Goal: Task Accomplishment & Management: Complete application form

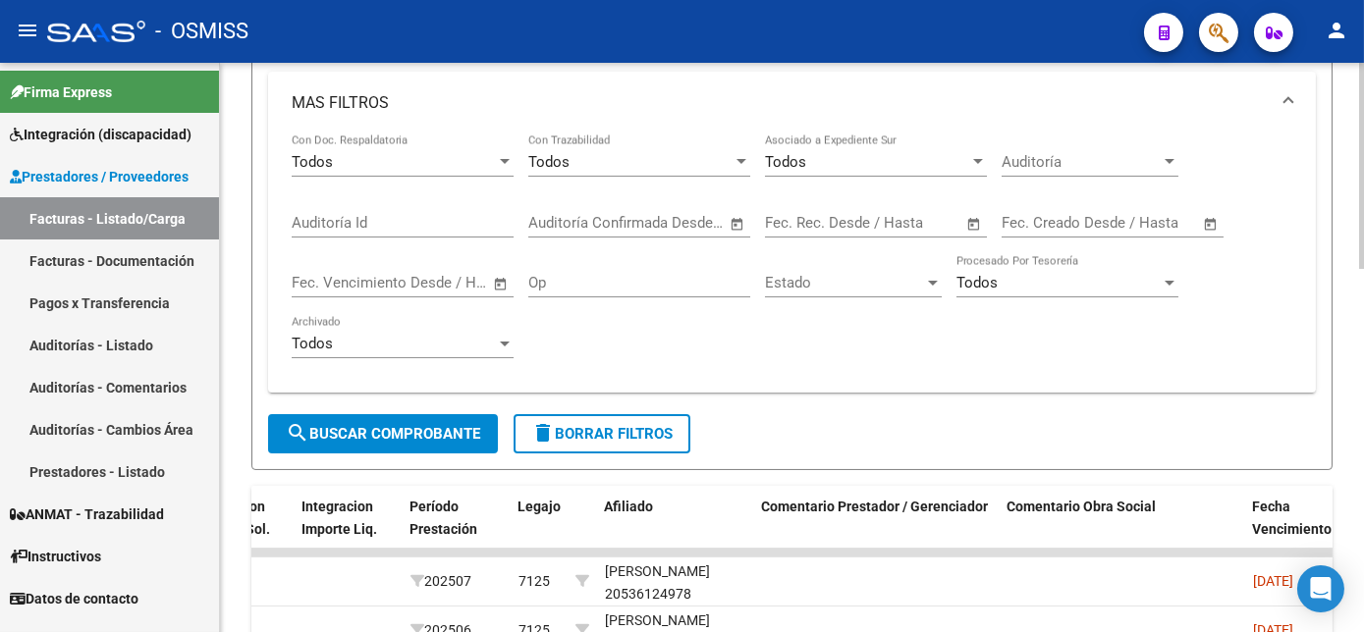
scroll to position [473, 0]
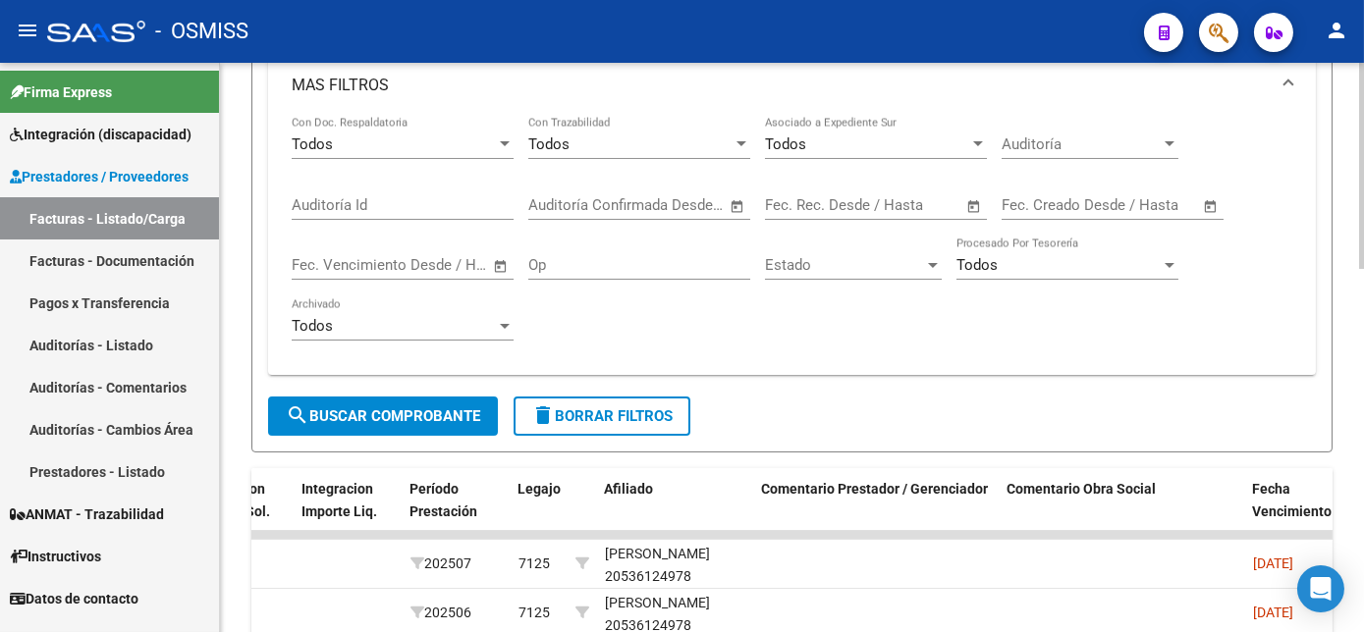
click at [1353, 406] on div "Video tutorial PRESTADORES -> Listado de CPBTs Emitidos por Prestadores / Prove…" at bounding box center [794, 370] width 1149 height 1560
click at [377, 412] on span "search Buscar Comprobante" at bounding box center [383, 416] width 194 height 18
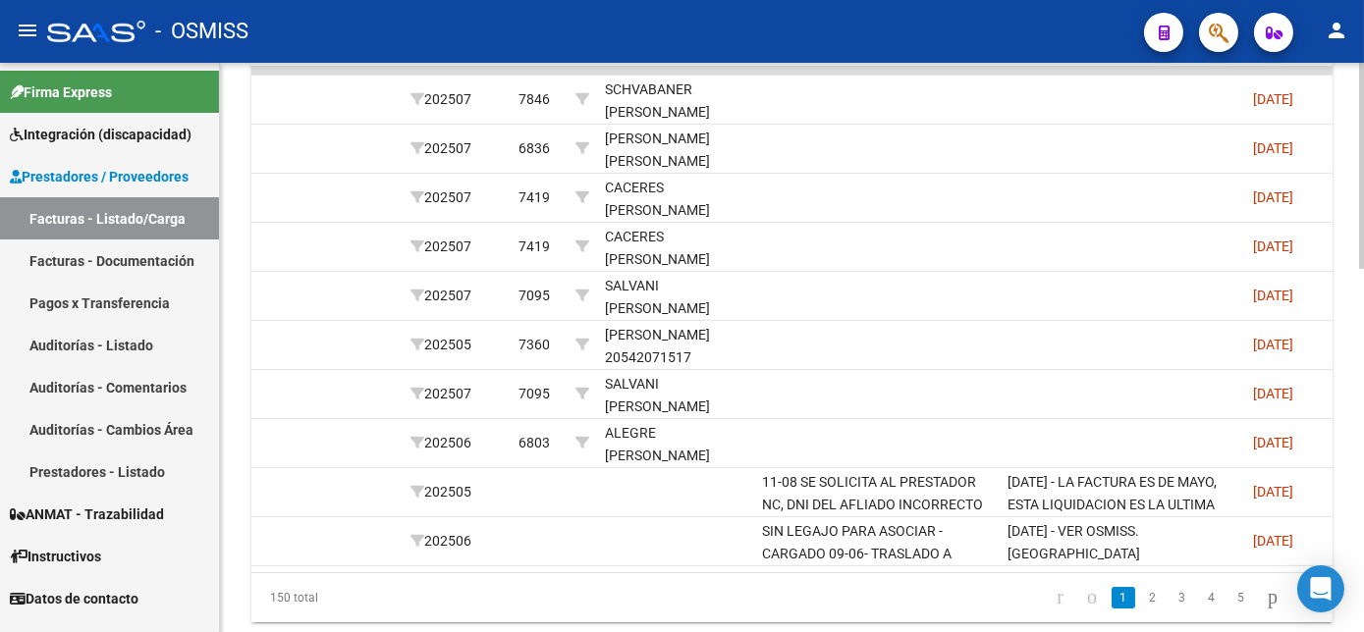
scroll to position [944, 0]
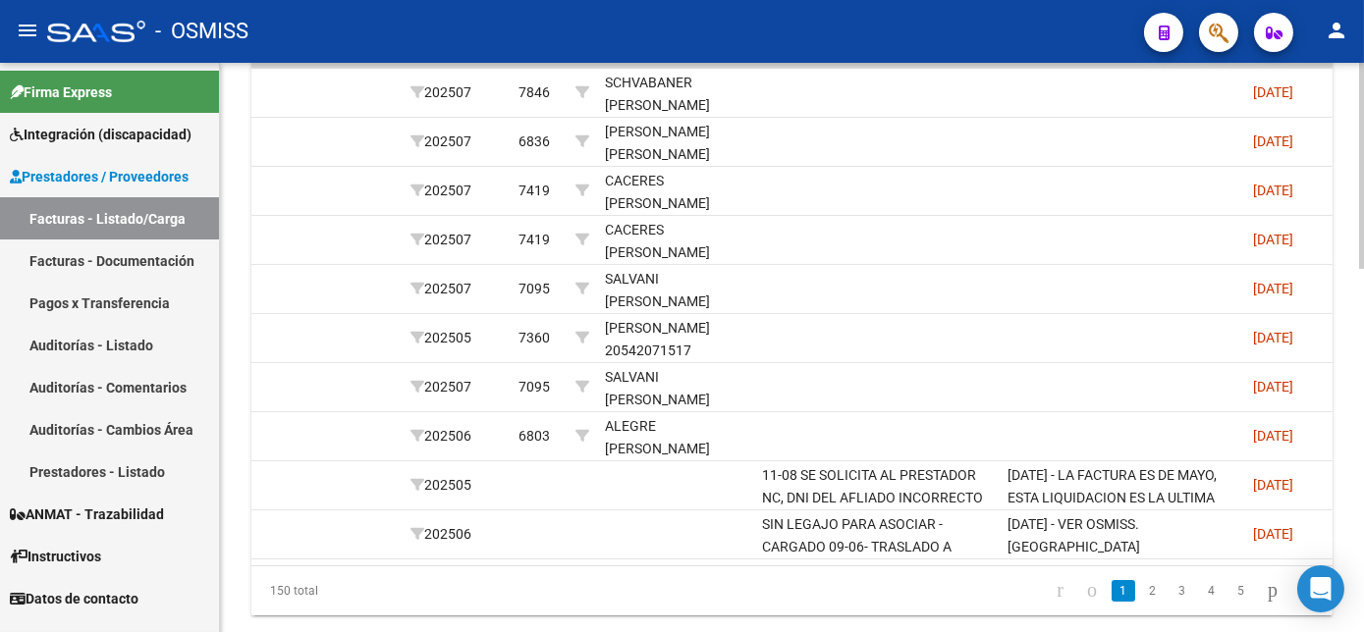
click at [1364, 473] on html "menu - OSMISS person Firma Express Integración (discapacidad) Legajos Prestador…" at bounding box center [682, 316] width 1364 height 632
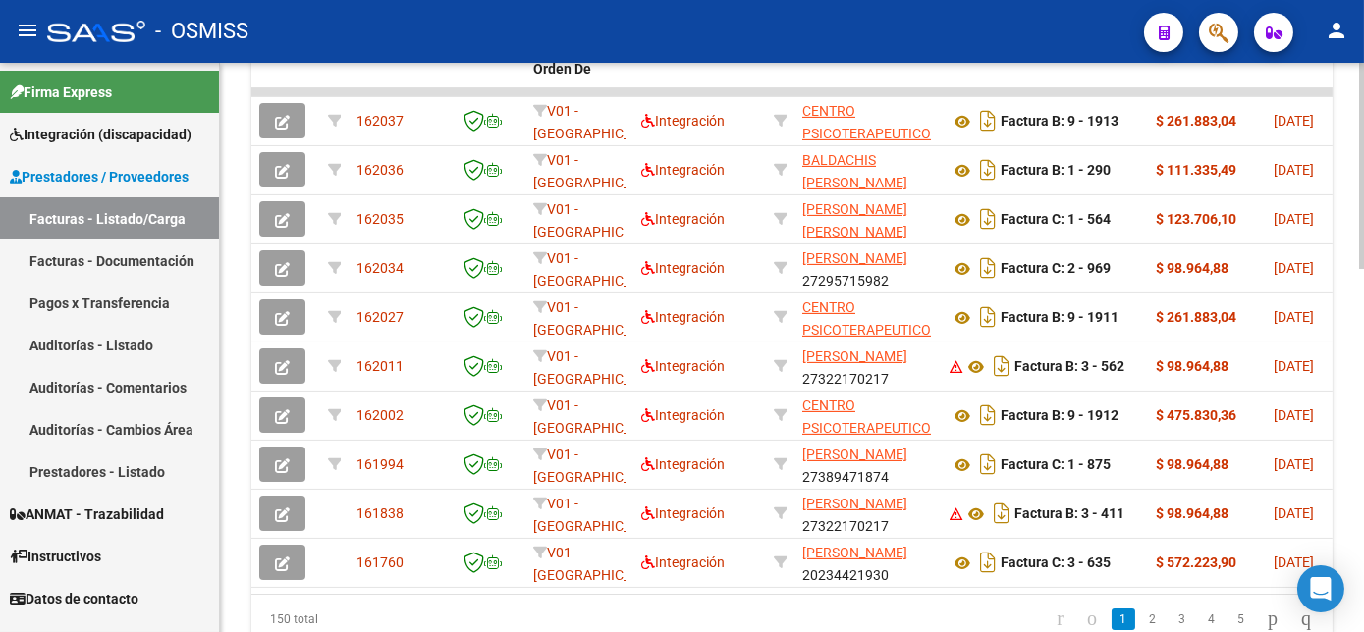
scroll to position [920, 0]
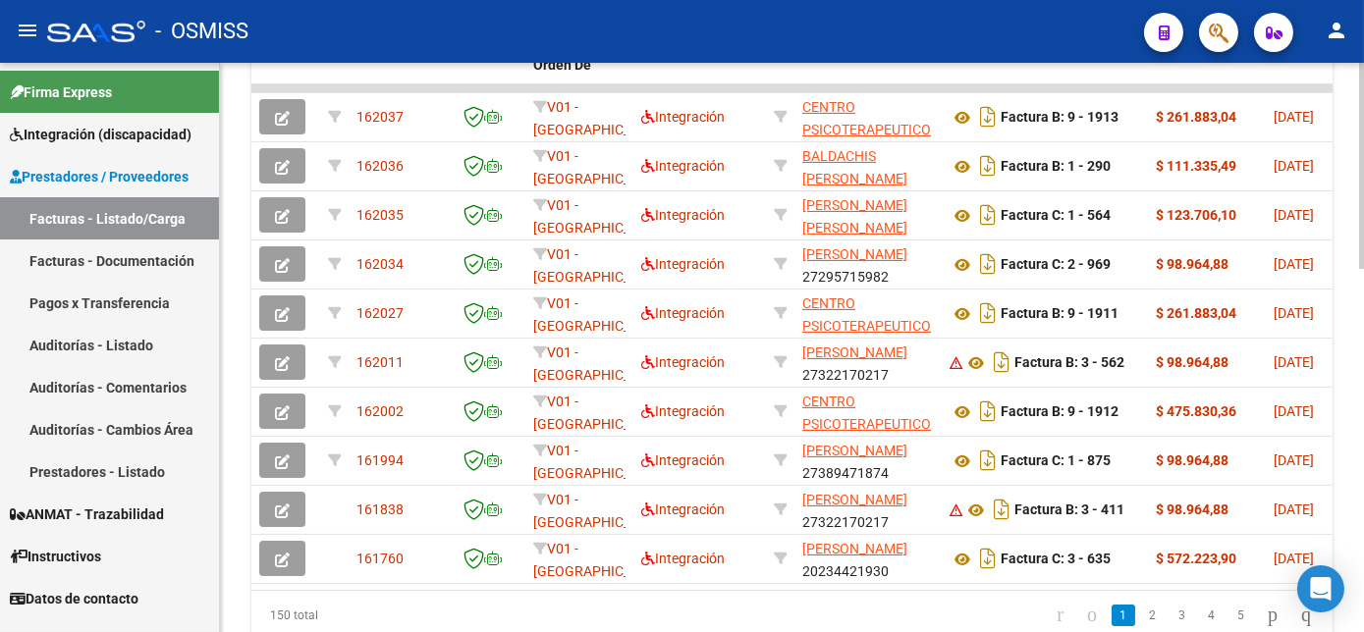
click at [1364, 471] on html "menu - OSMISS person Firma Express Integración (discapacidad) Legajos Prestador…" at bounding box center [682, 316] width 1364 height 632
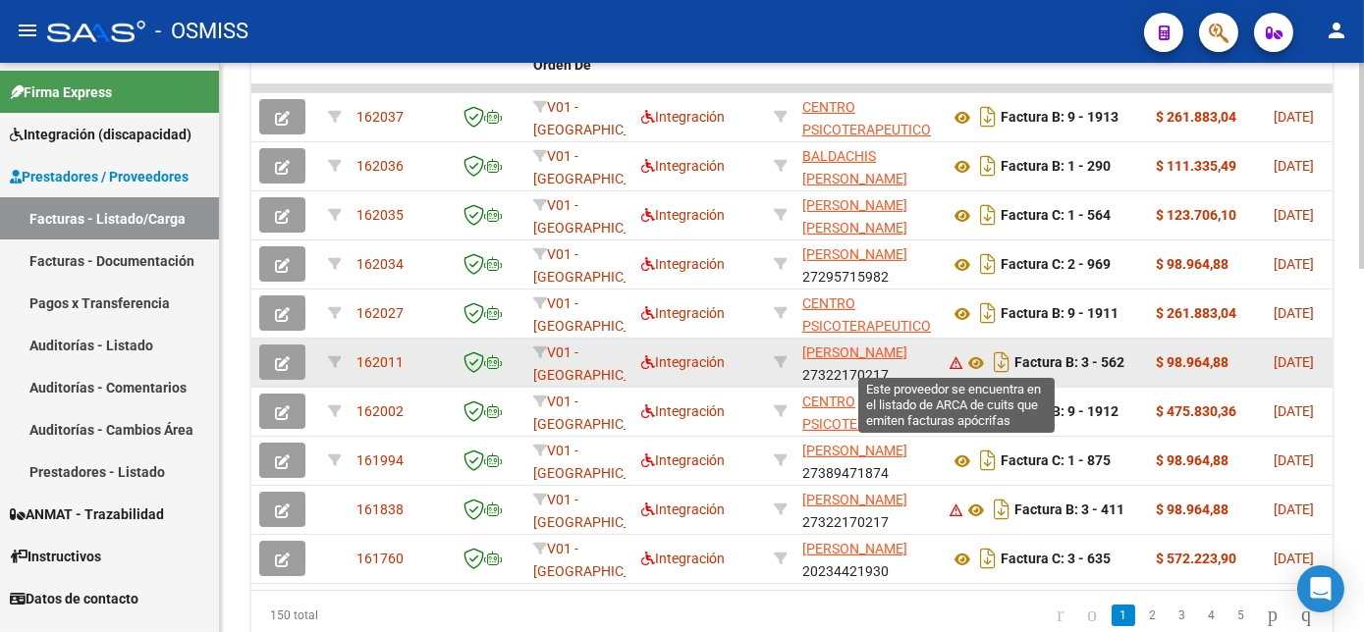
click at [953, 356] on icon at bounding box center [956, 363] width 14 height 14
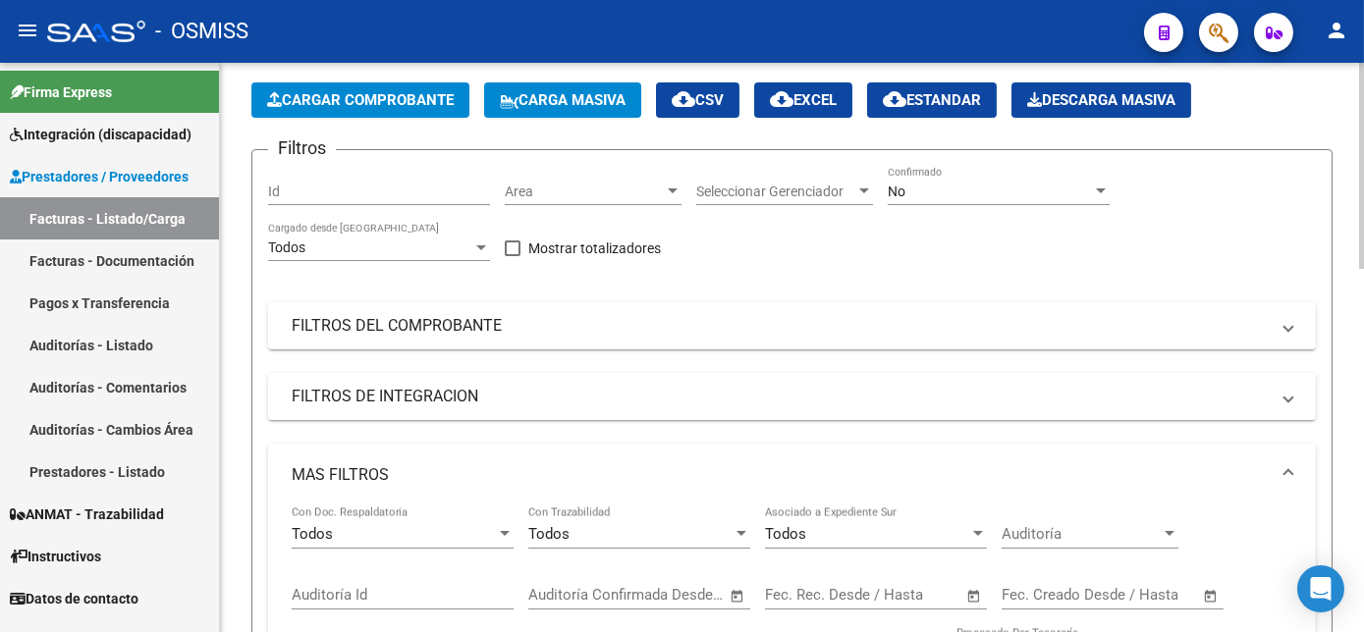
scroll to position [78, 0]
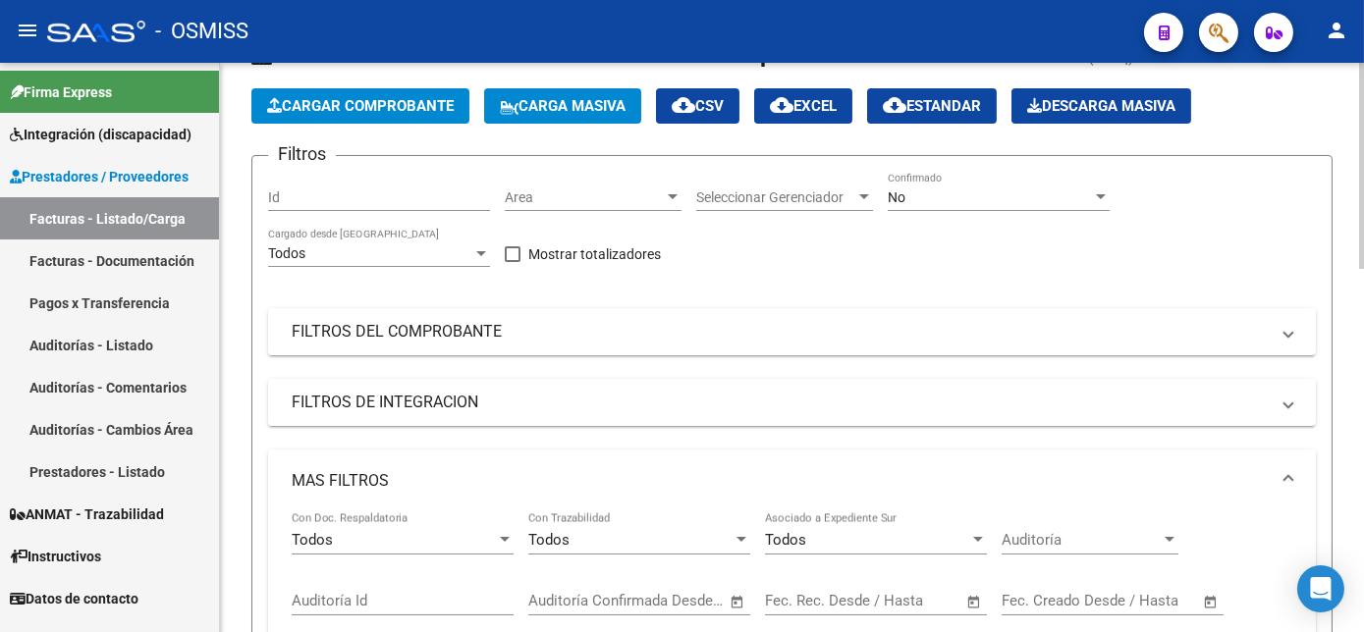
click at [1364, 173] on html "menu - OSMISS person Firma Express Integración (discapacidad) Legajos Prestador…" at bounding box center [682, 316] width 1364 height 632
click at [1060, 198] on div "No" at bounding box center [990, 197] width 204 height 17
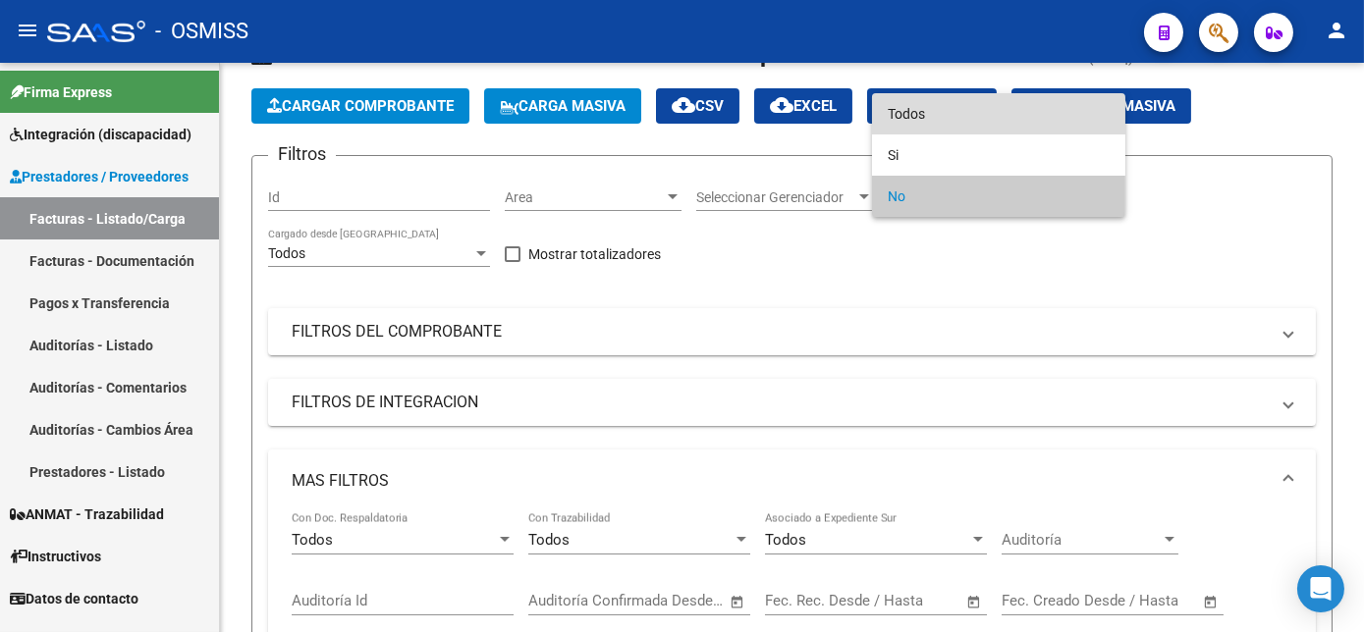
click at [1004, 110] on span "Todos" at bounding box center [999, 113] width 222 height 41
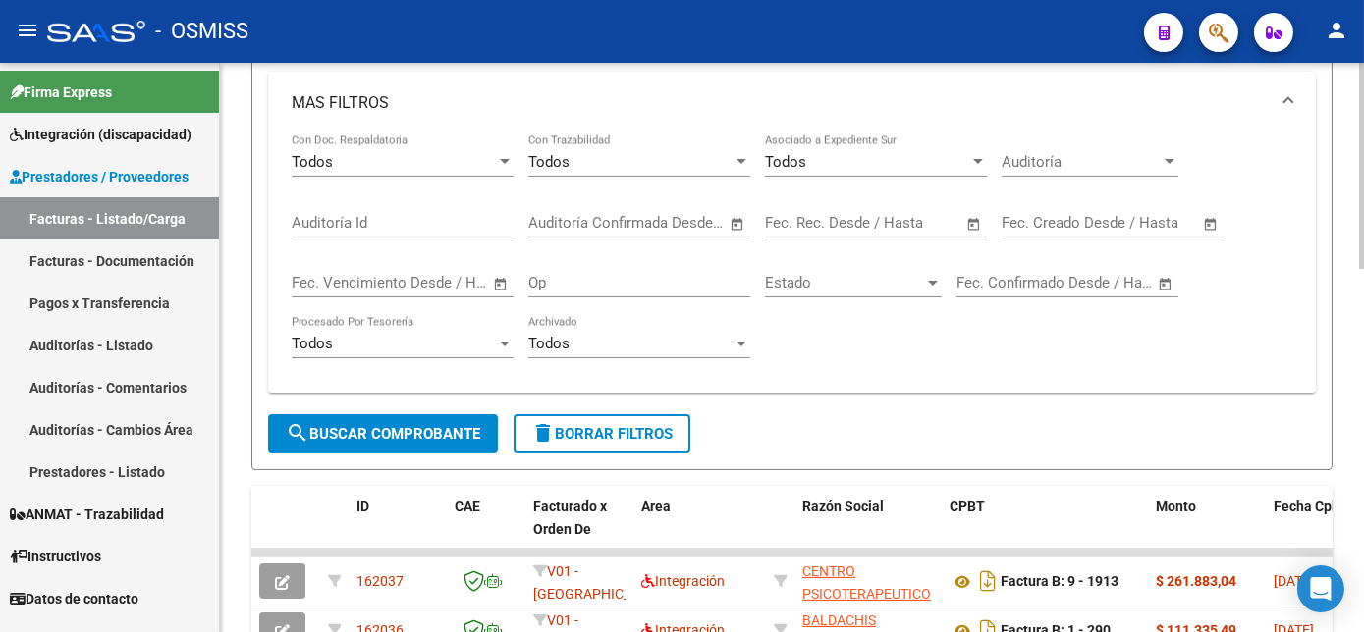
scroll to position [618, 0]
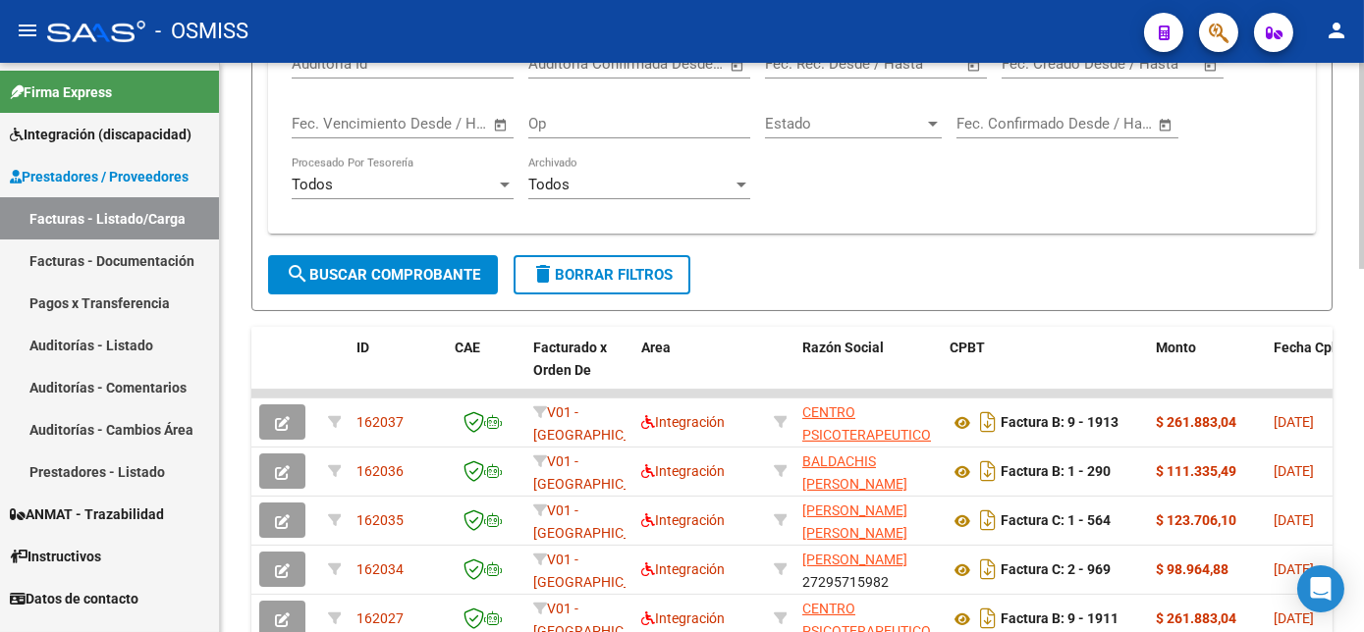
click at [1359, 408] on div at bounding box center [1361, 392] width 5 height 206
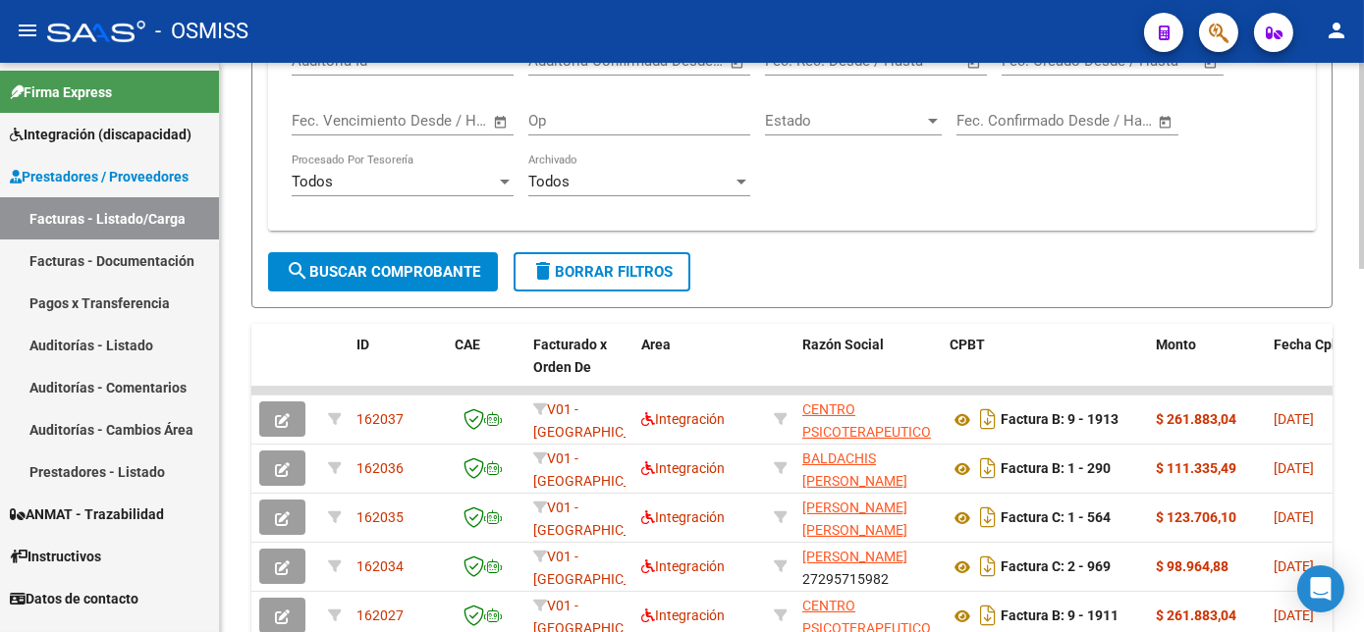
click at [451, 259] on button "search Buscar Comprobante" at bounding box center [383, 271] width 230 height 39
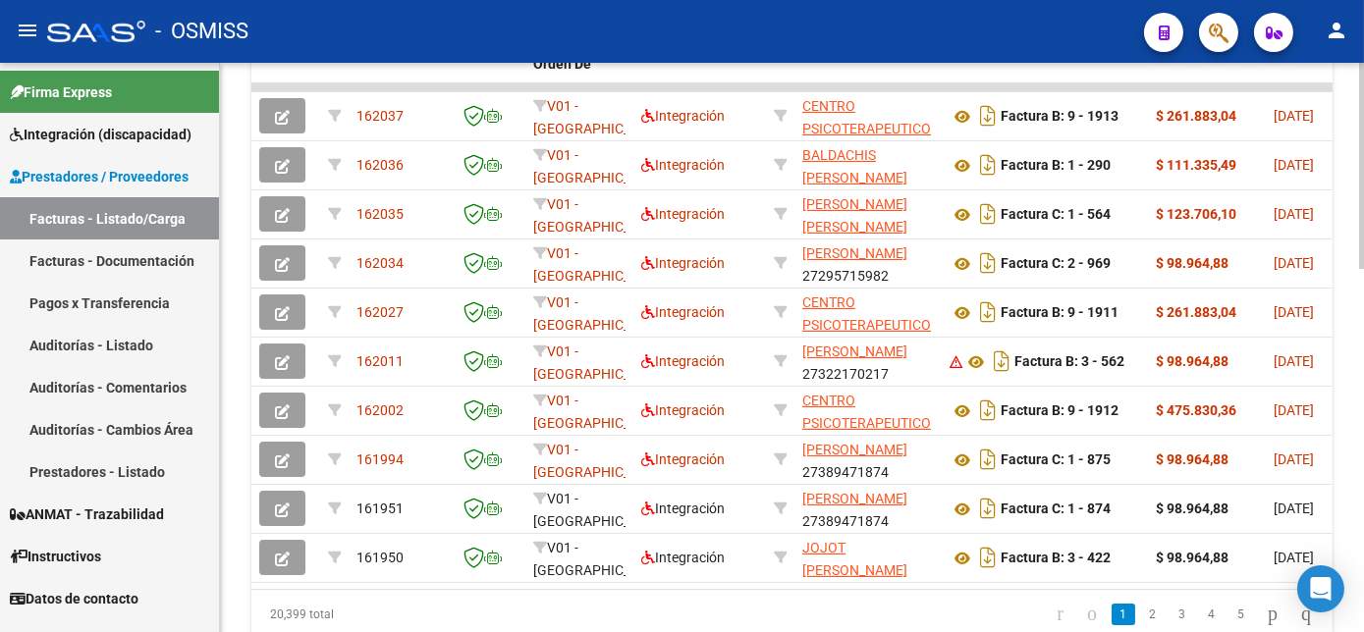
scroll to position [911, 0]
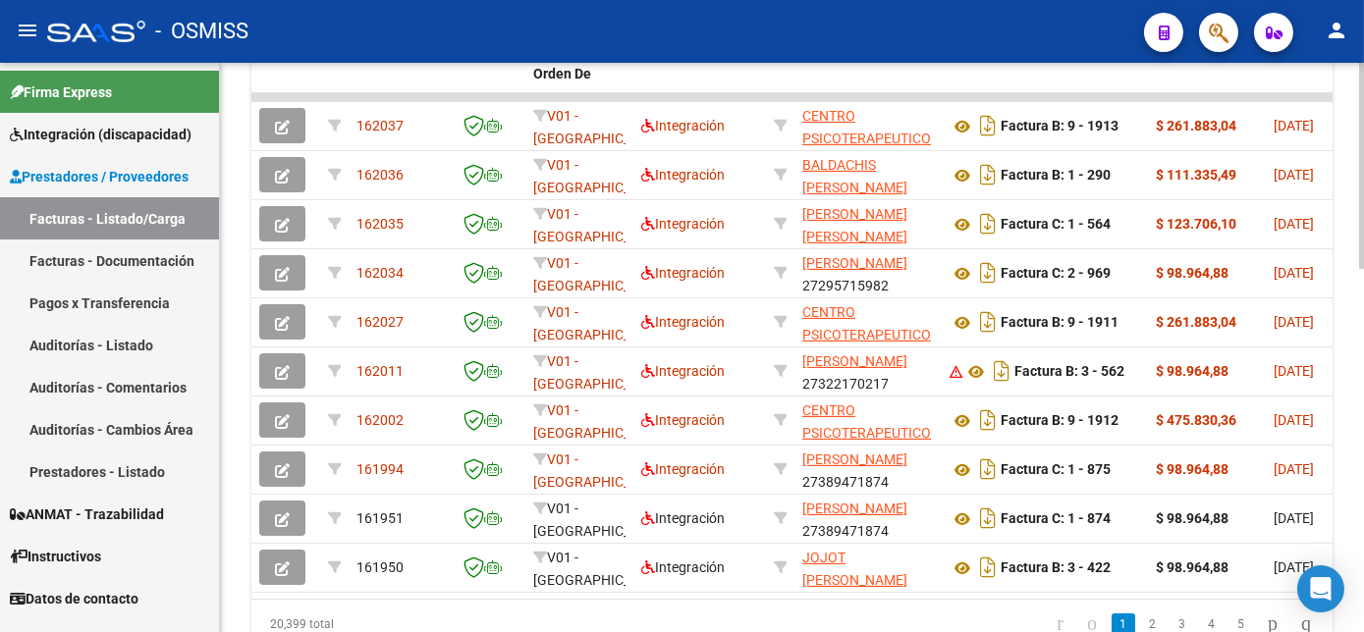
click at [1364, 503] on html "menu - OSMISS person Firma Express Integración (discapacidad) Legajos Prestador…" at bounding box center [682, 316] width 1364 height 632
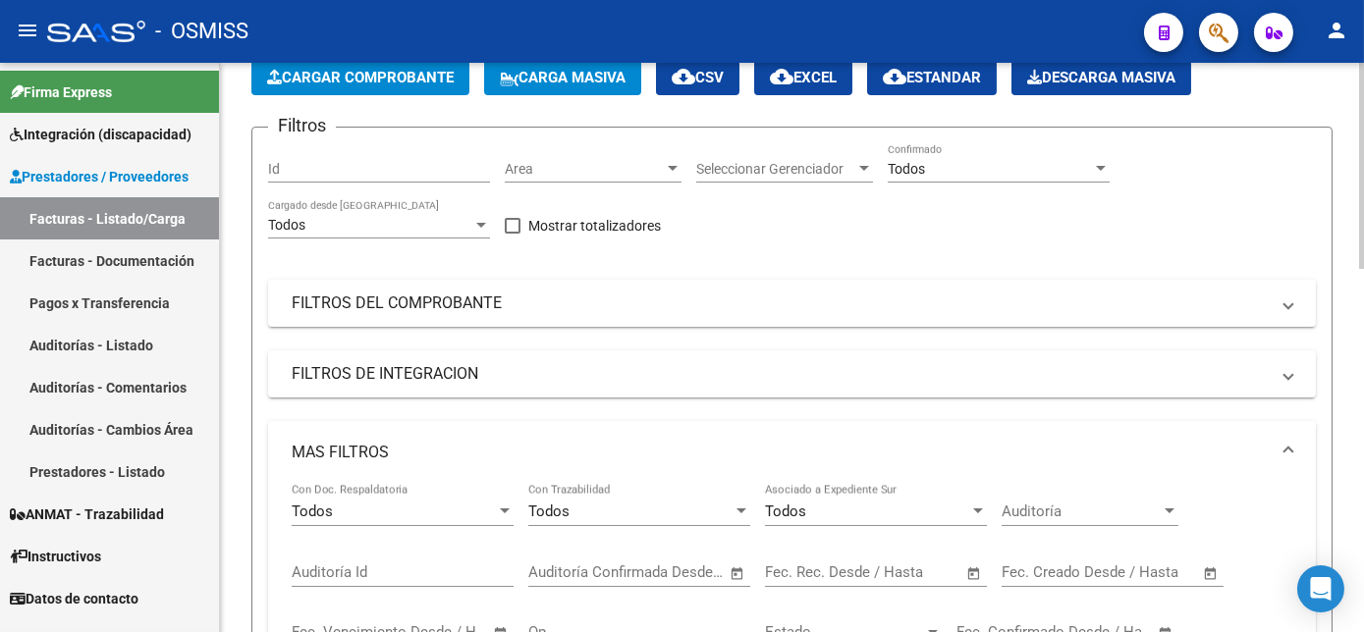
scroll to position [86, 0]
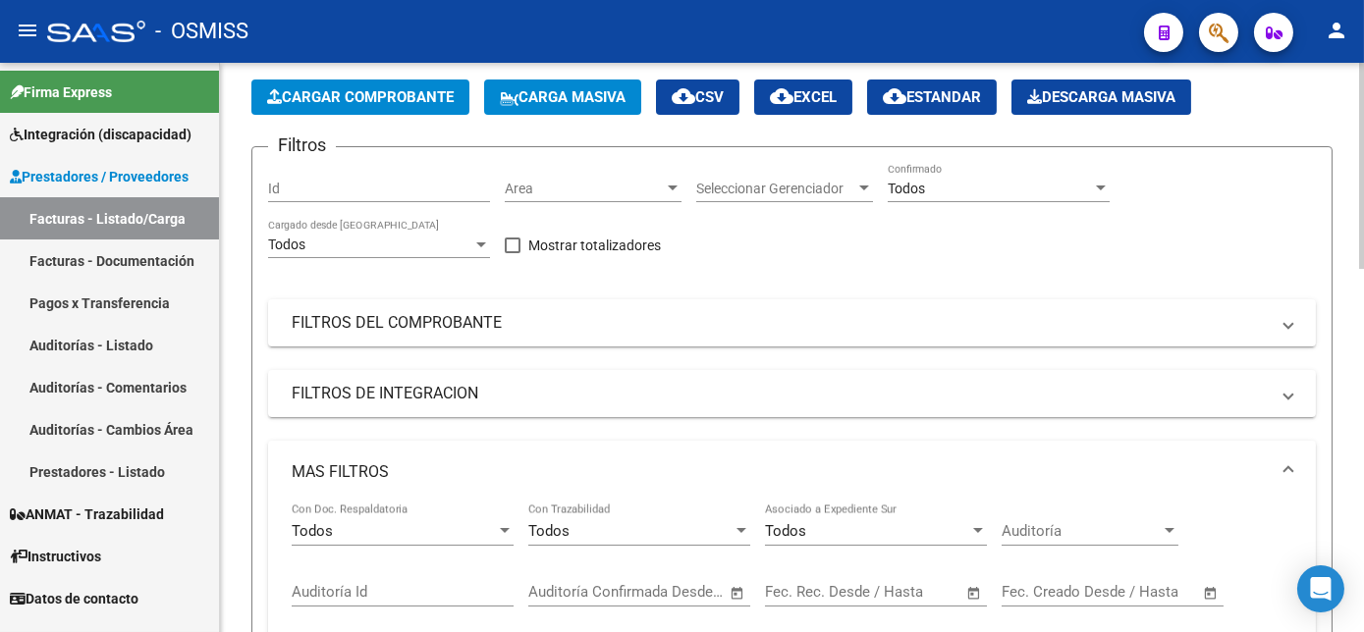
click at [1364, 147] on html "menu - OSMISS person Firma Express Integración (discapacidad) Legajos Prestador…" at bounding box center [682, 316] width 1364 height 632
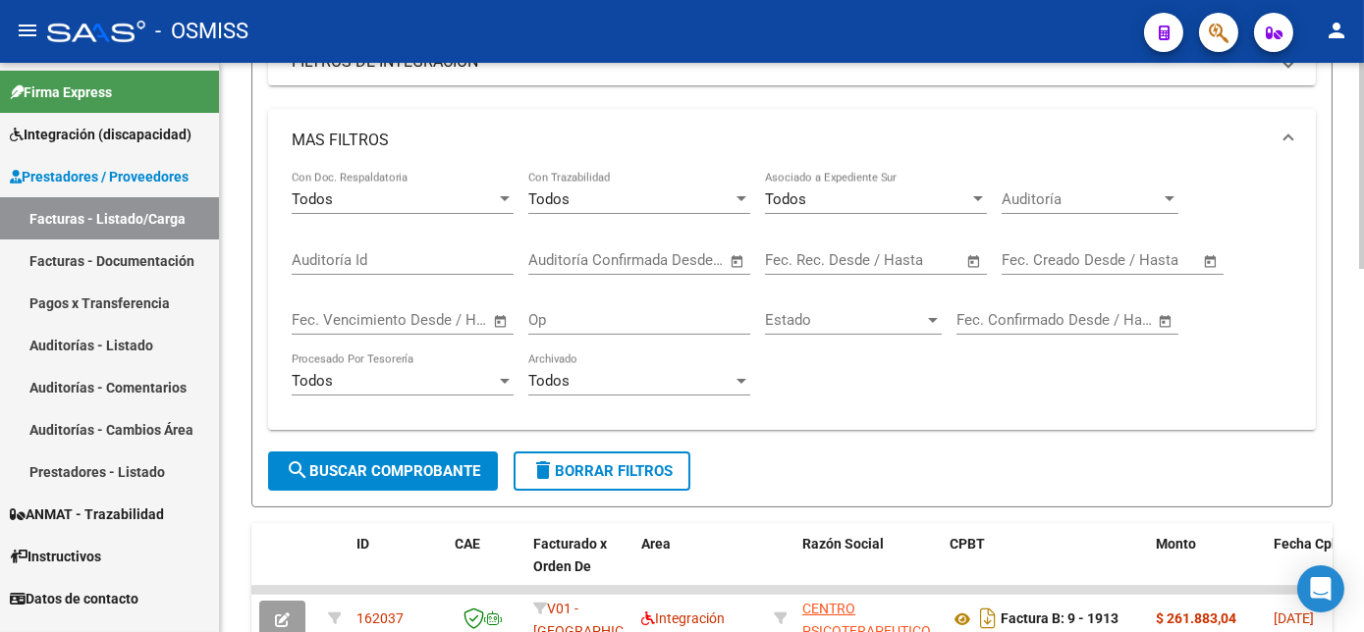
click at [1358, 393] on div "Video tutorial PRESTADORES -> Listado de CPBTs Emitidos por Prestadores / Prove…" at bounding box center [794, 425] width 1149 height 1560
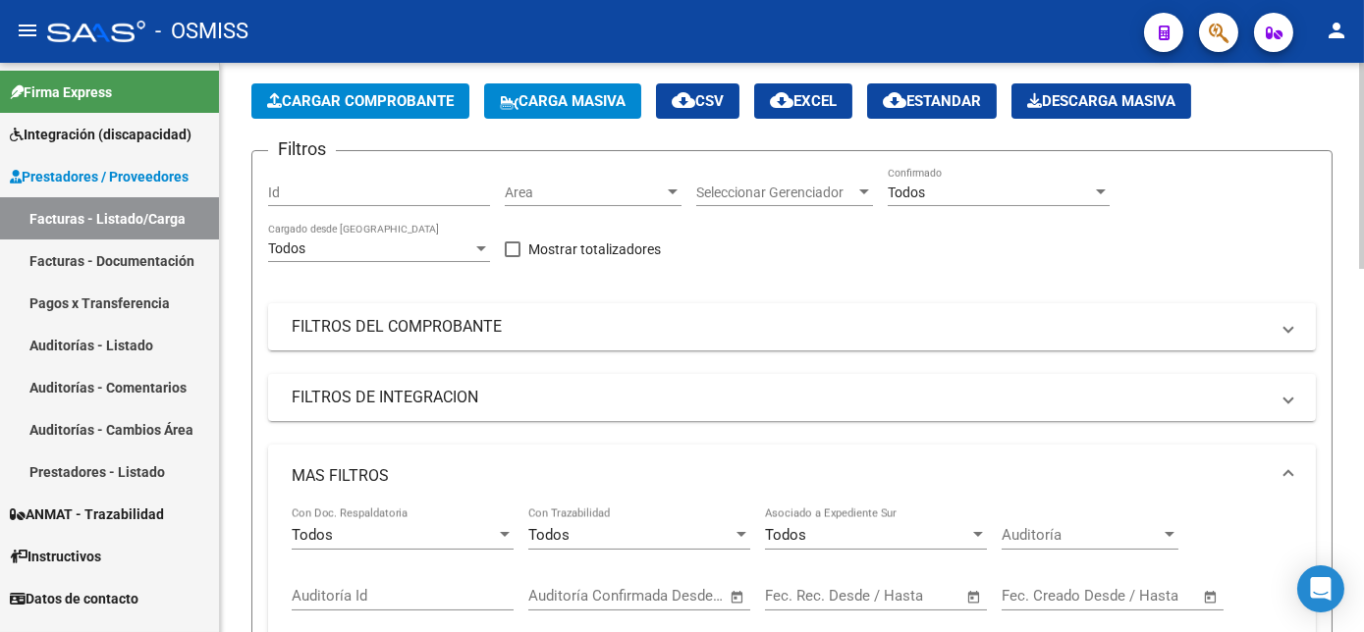
scroll to position [0, 0]
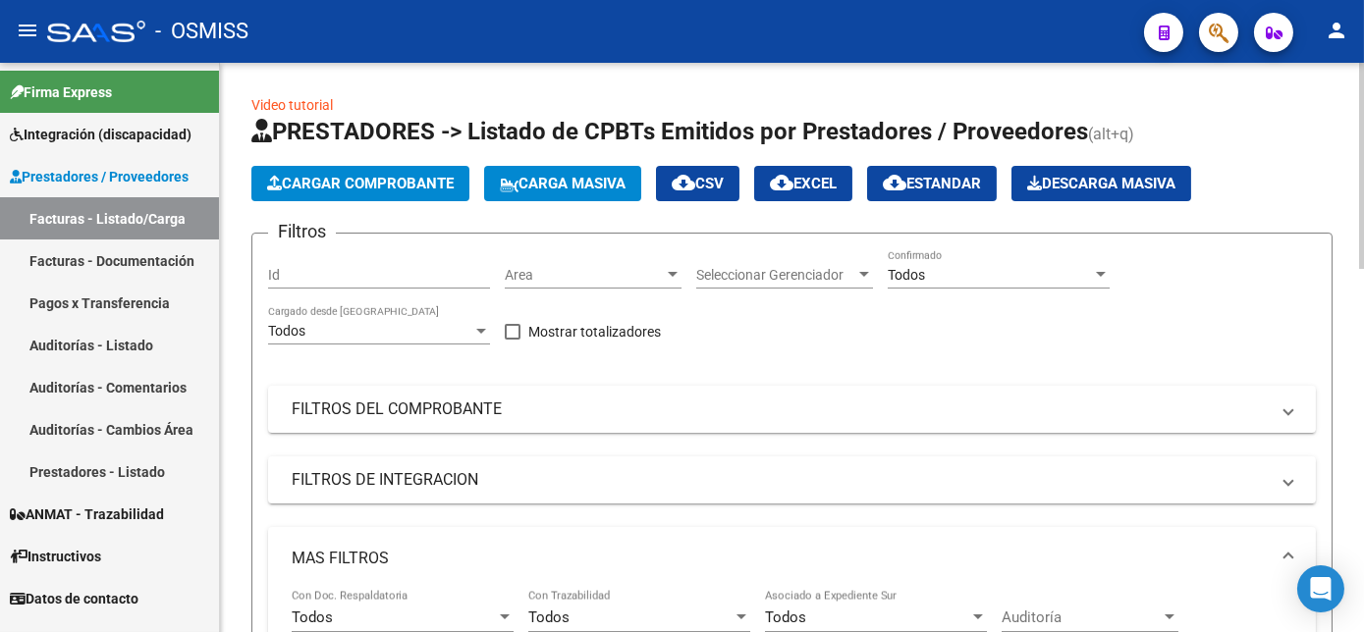
click at [1364, 168] on html "menu - OSMISS person Firma Express Integración (discapacidad) Legajos Prestador…" at bounding box center [682, 316] width 1364 height 632
click at [363, 175] on span "Cargar Comprobante" at bounding box center [360, 184] width 187 height 18
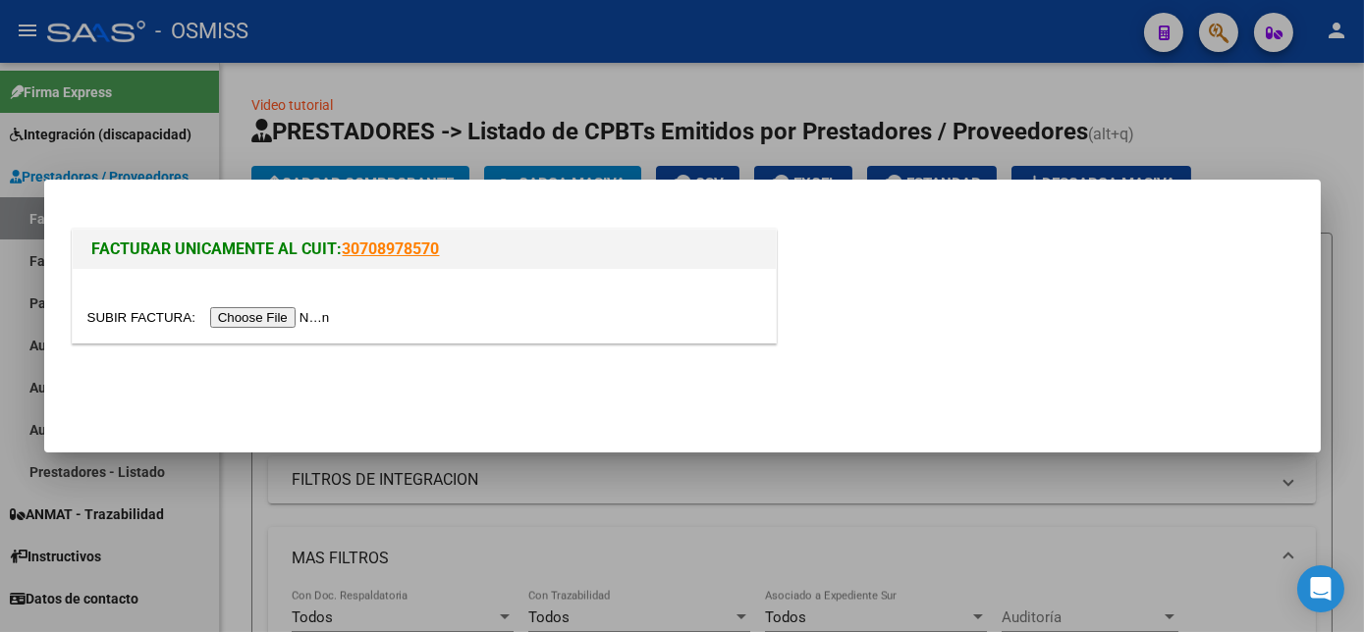
click at [251, 316] on input "file" at bounding box center [211, 317] width 248 height 21
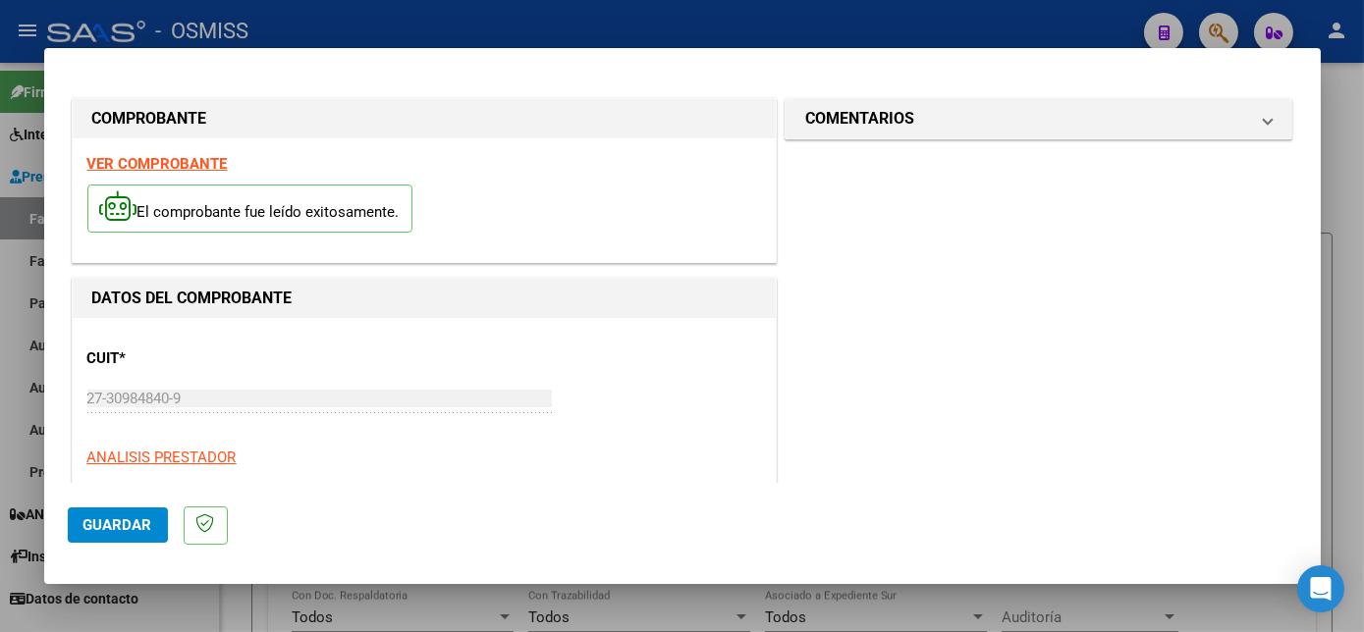
scroll to position [308, 0]
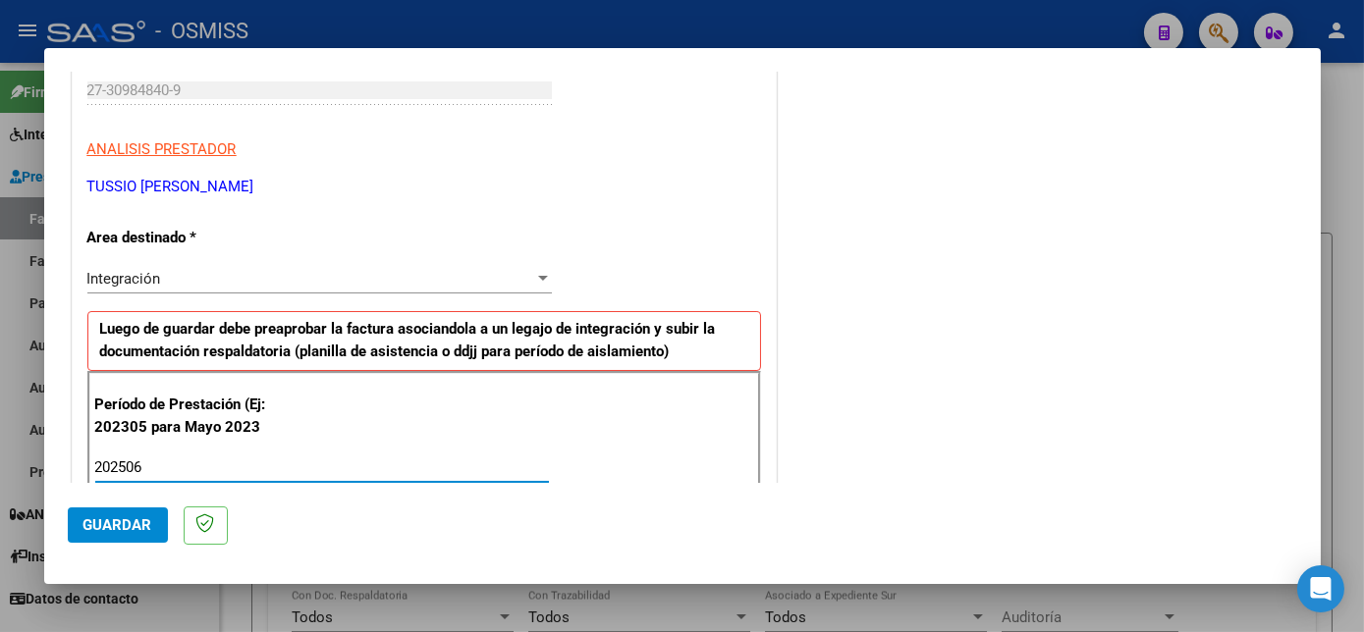
type input "202506"
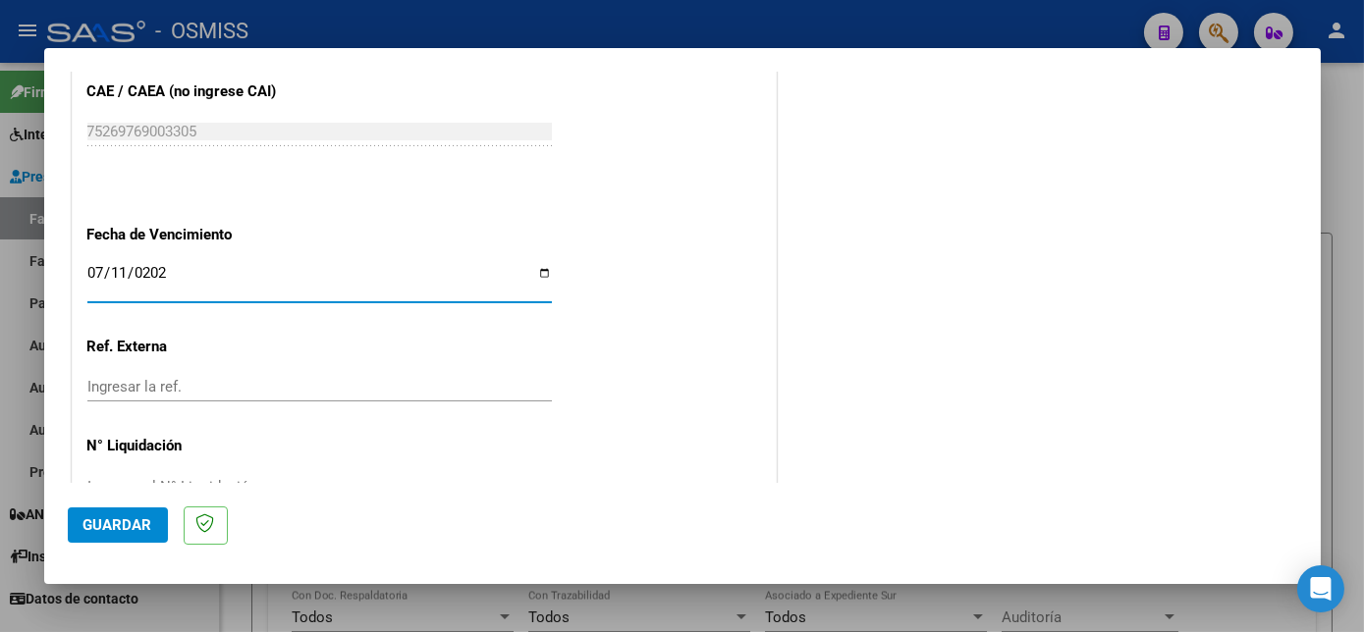
type input "[DATE]"
click at [135, 518] on span "Guardar" at bounding box center [117, 525] width 69 height 18
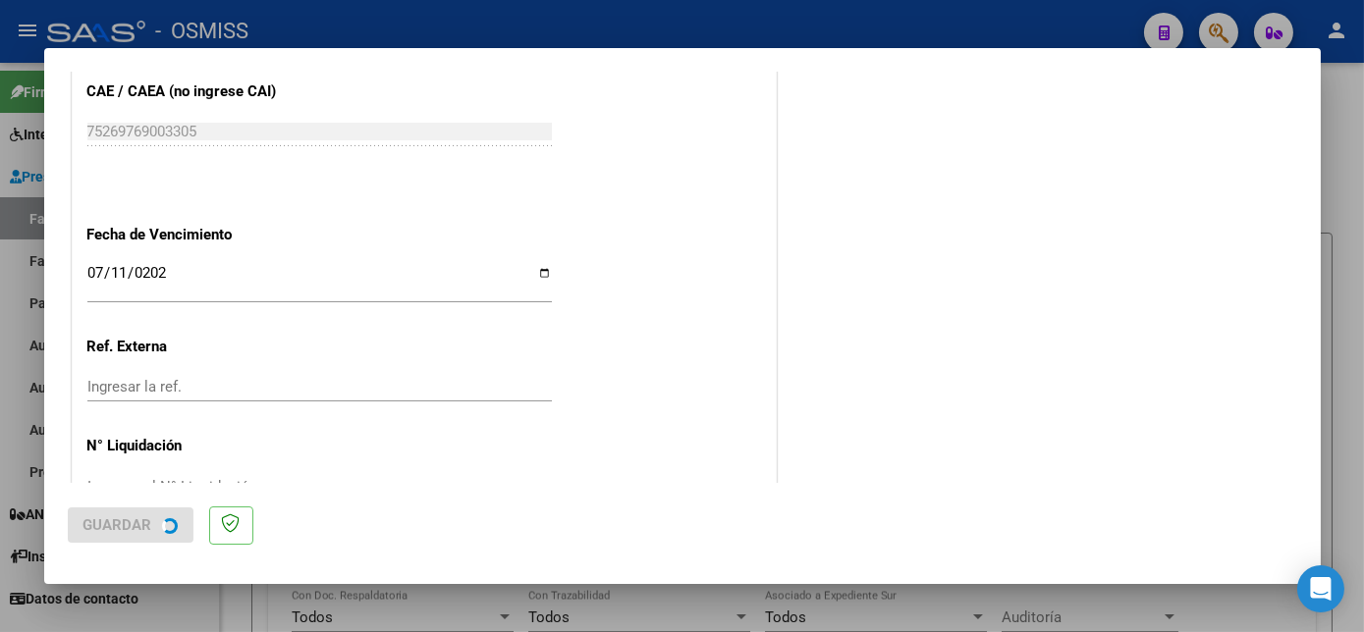
scroll to position [0, 0]
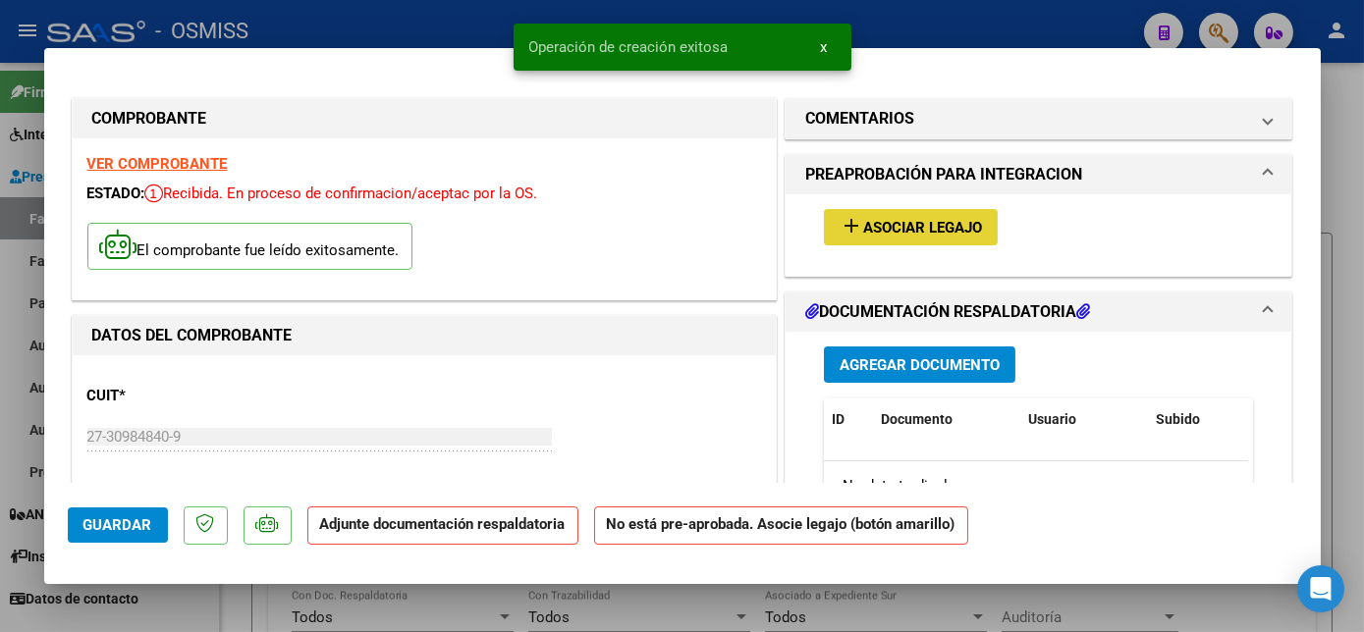
click at [947, 224] on span "Asociar Legajo" at bounding box center [922, 228] width 119 height 18
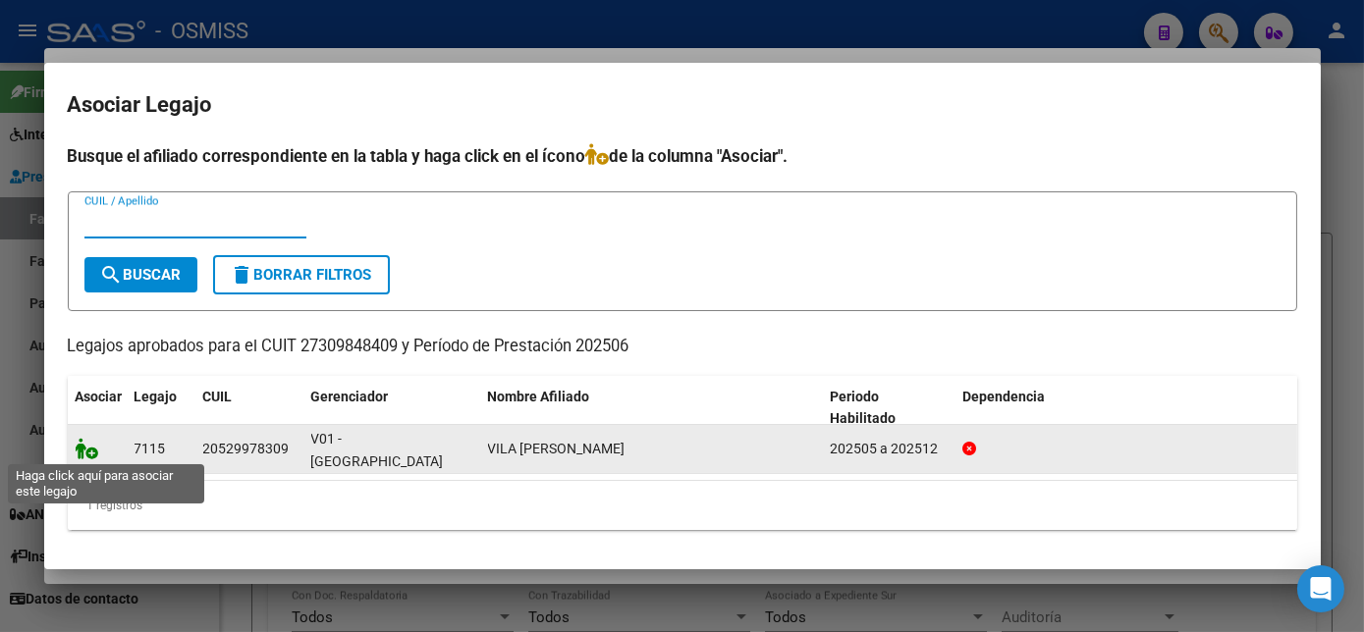
click at [85, 445] on icon at bounding box center [88, 449] width 24 height 22
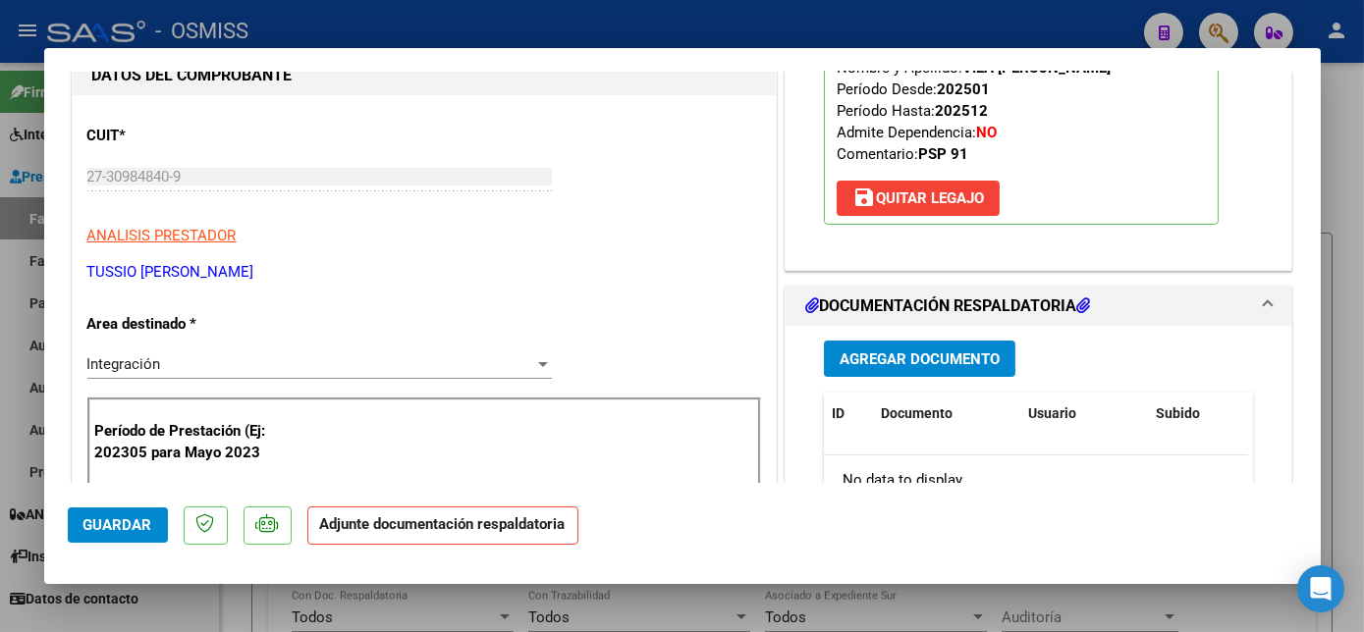
scroll to position [267, 0]
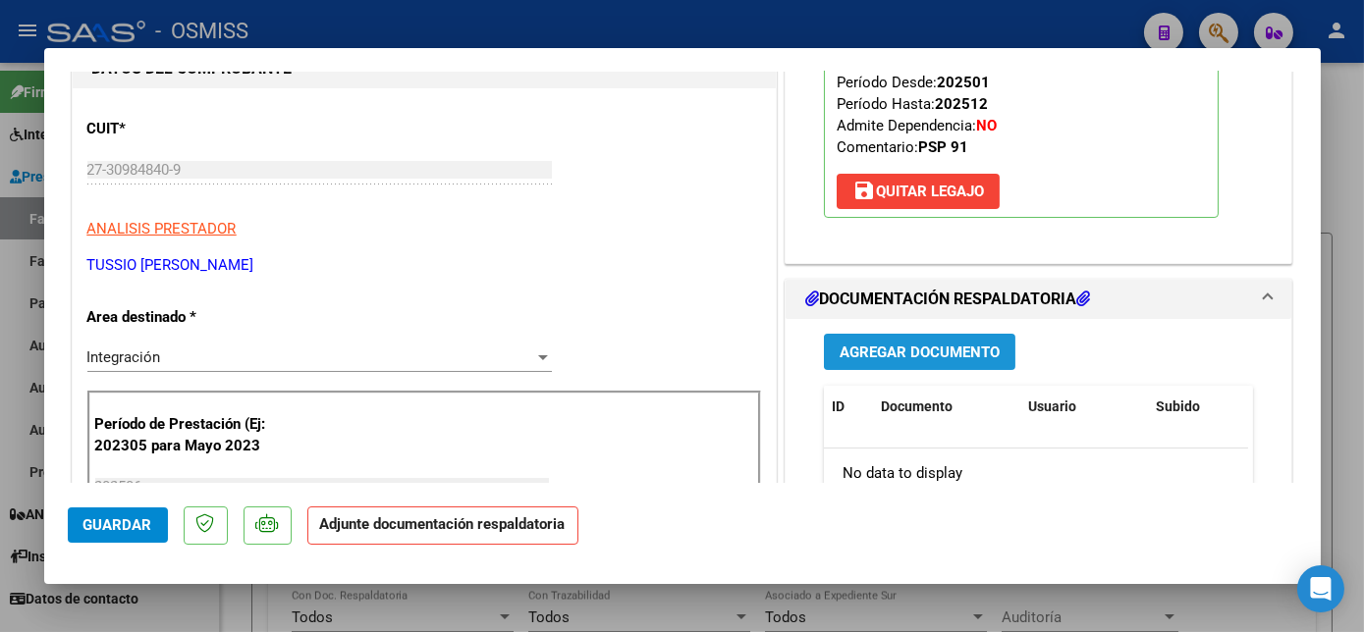
click at [916, 349] on span "Agregar Documento" at bounding box center [919, 353] width 160 height 18
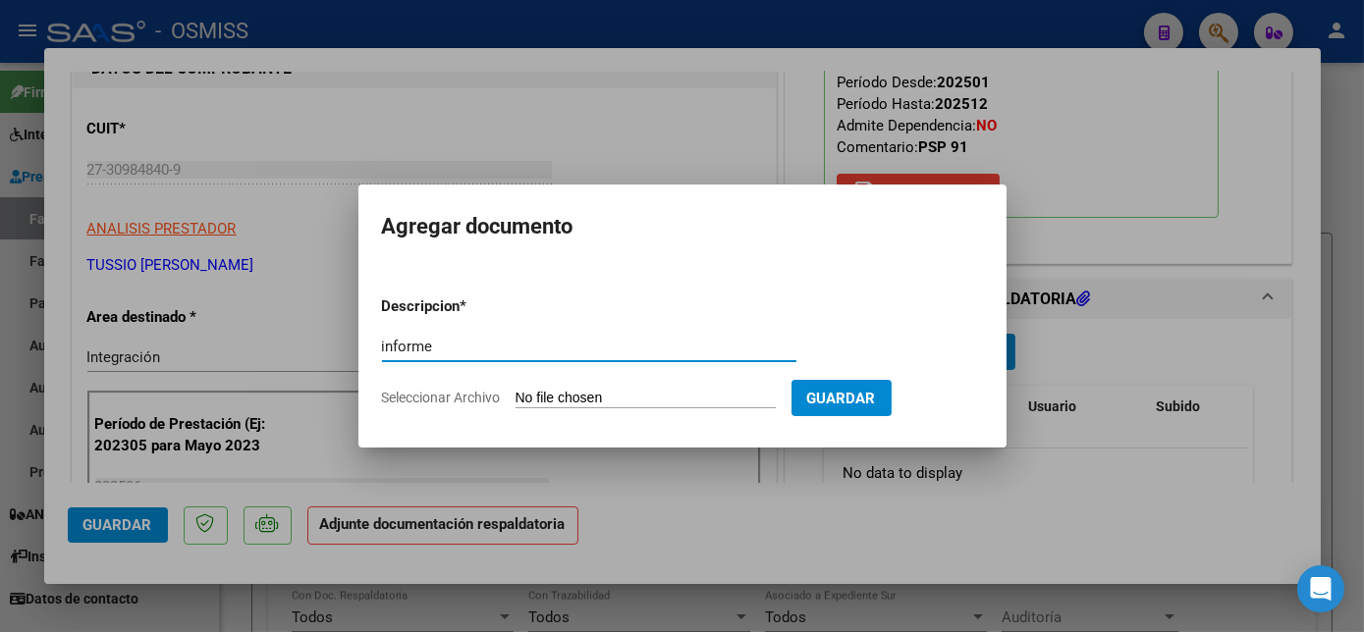
type input "informe"
click at [647, 393] on input "Seleccionar Archivo" at bounding box center [645, 399] width 260 height 19
type input "C:\fakepath\Informe Semestral [PERSON_NAME] - [PERSON_NAME].pdf"
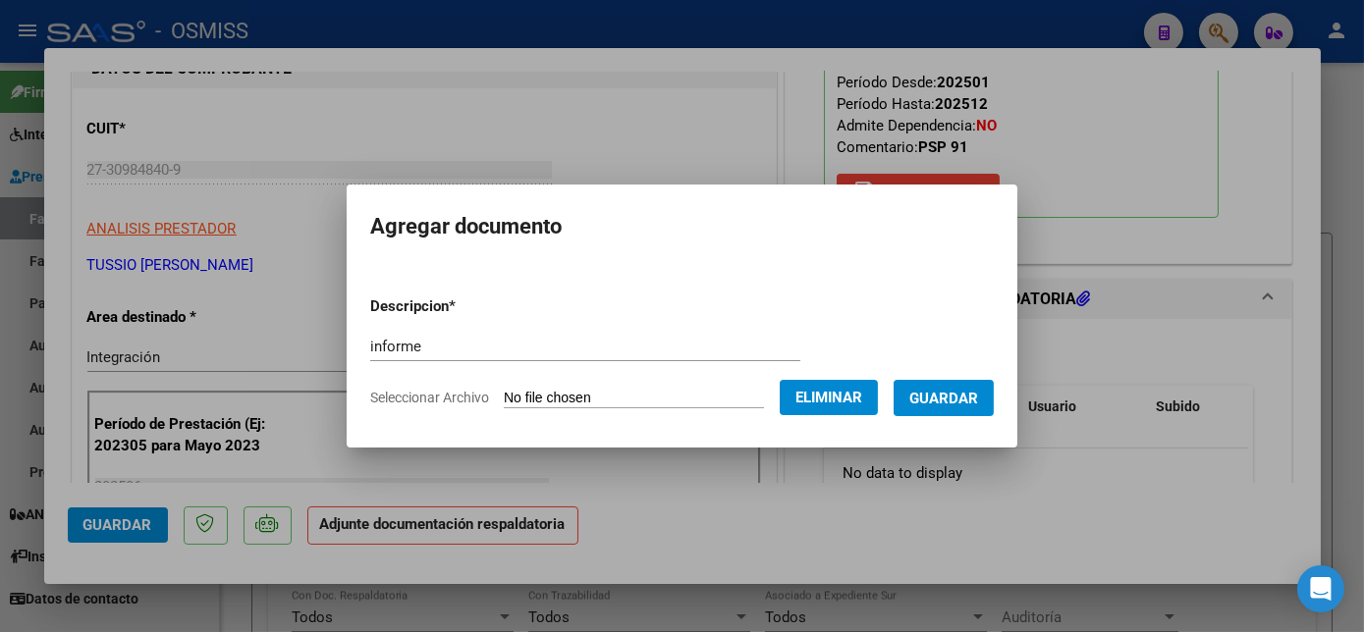
click at [962, 395] on span "Guardar" at bounding box center [943, 399] width 69 height 18
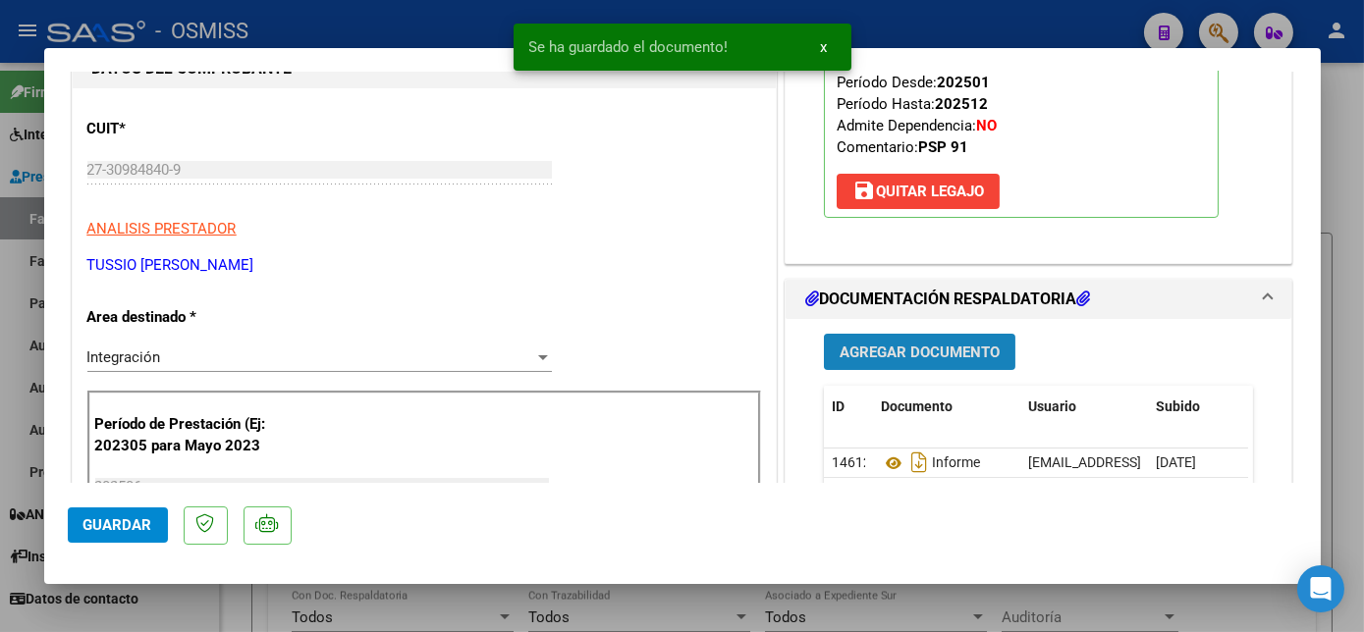
click at [941, 348] on span "Agregar Documento" at bounding box center [919, 353] width 160 height 18
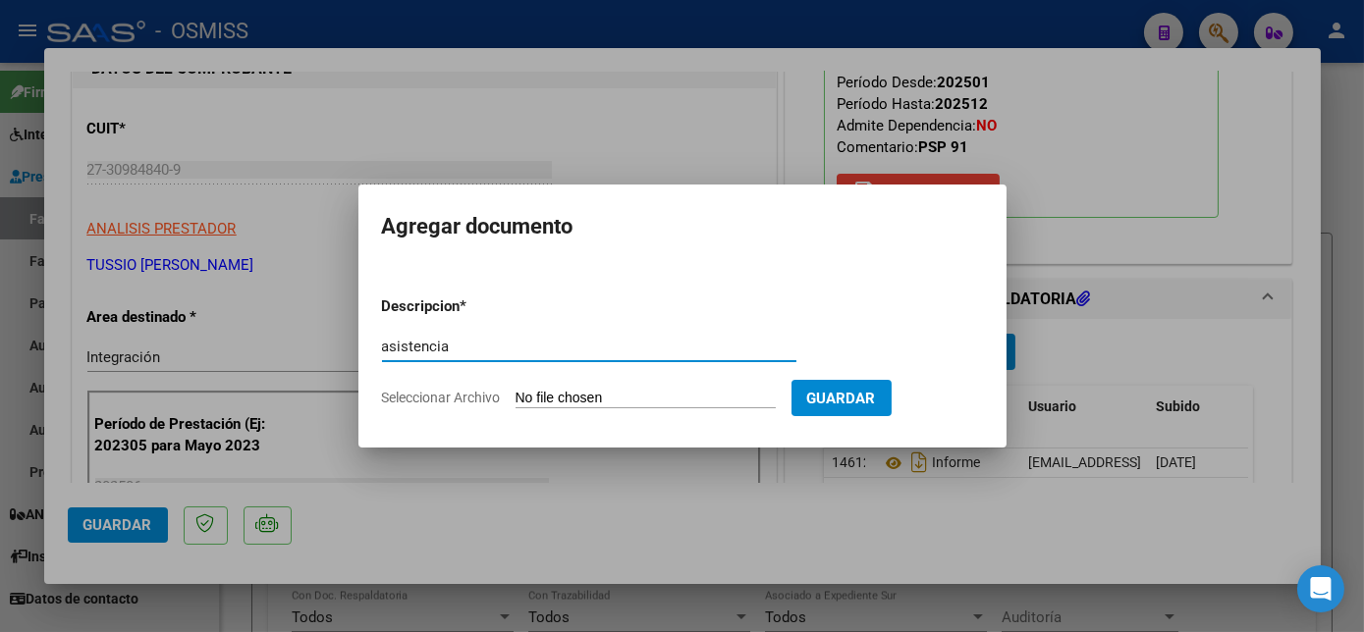
type input "ASISTENCIA"
click at [828, 403] on span "Guardar" at bounding box center [841, 399] width 69 height 18
click at [846, 393] on span "Guardar" at bounding box center [841, 399] width 69 height 18
click at [675, 400] on input "Seleccionar Archivo" at bounding box center [645, 399] width 260 height 19
type input "C:\fakepath\planilla asistencia vila junio - [PERSON_NAME].pdf"
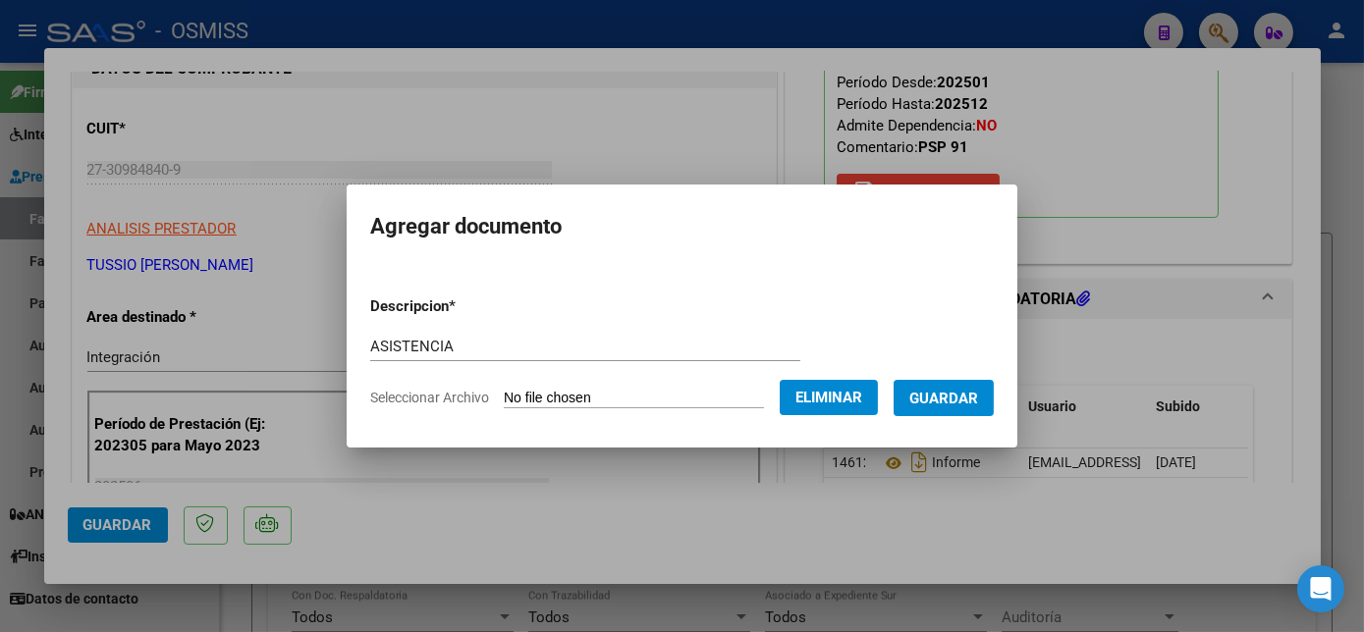
click at [958, 401] on span "Guardar" at bounding box center [943, 399] width 69 height 18
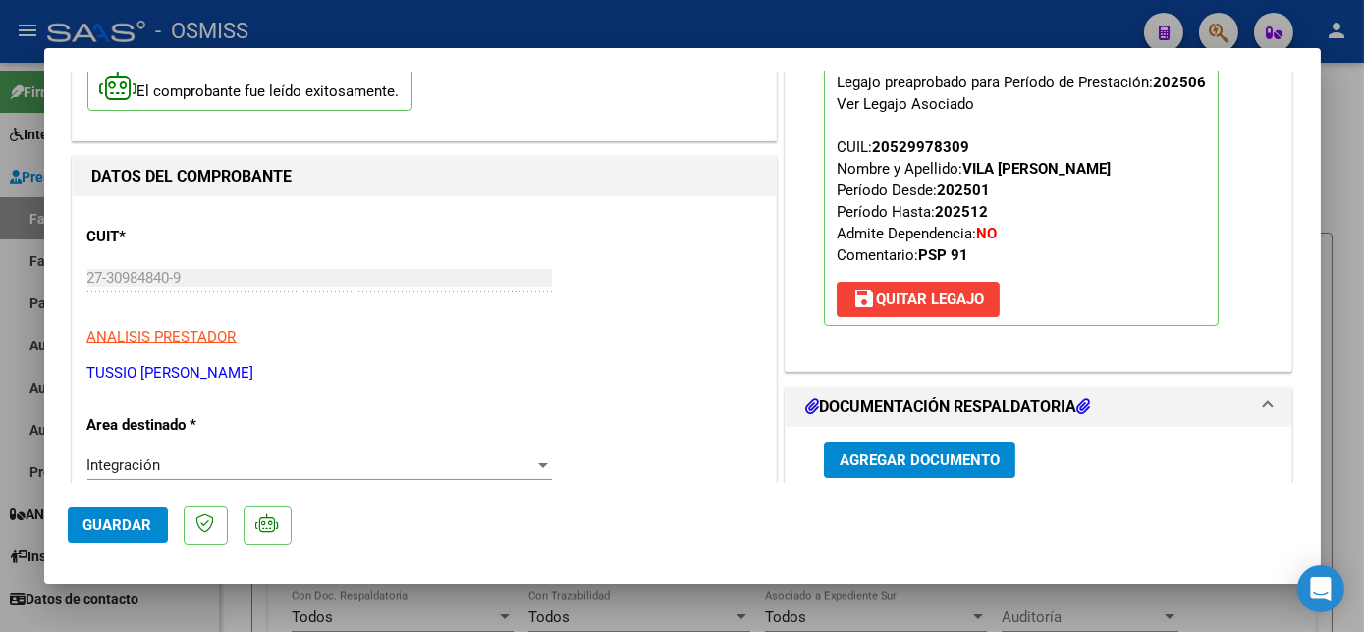
scroll to position [646, 0]
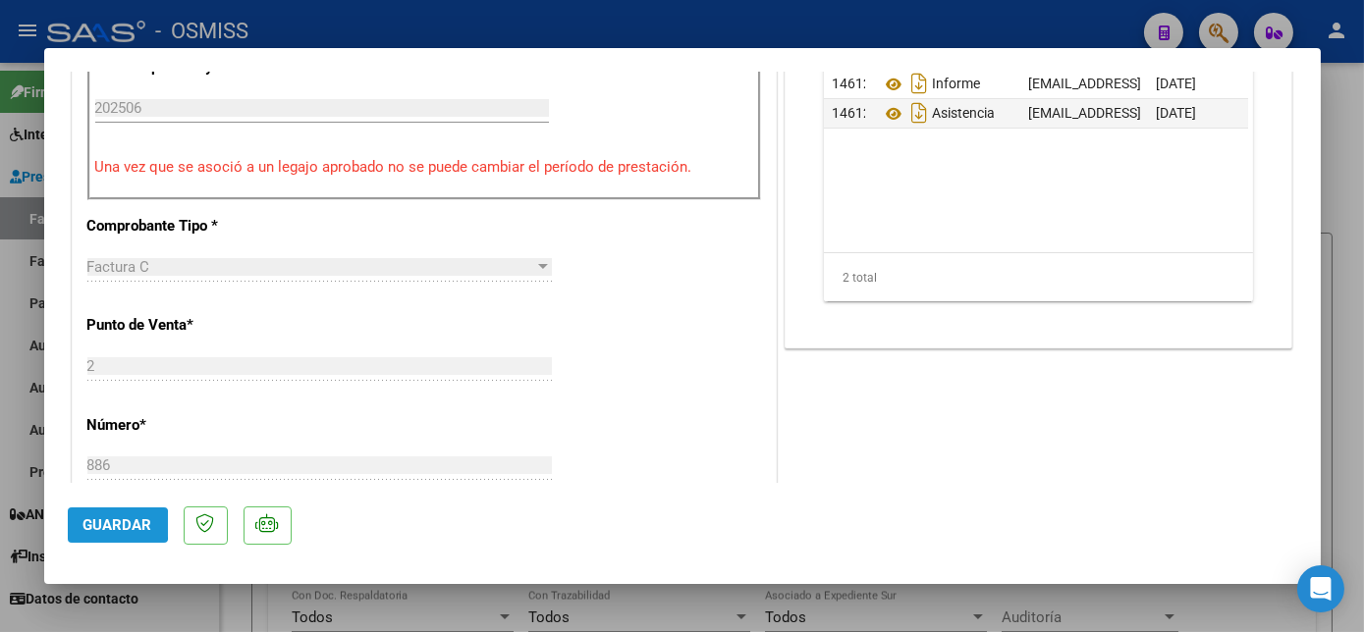
click at [106, 524] on span "Guardar" at bounding box center [117, 525] width 69 height 18
click at [198, 597] on div at bounding box center [682, 316] width 1364 height 632
type input "$ 0,00"
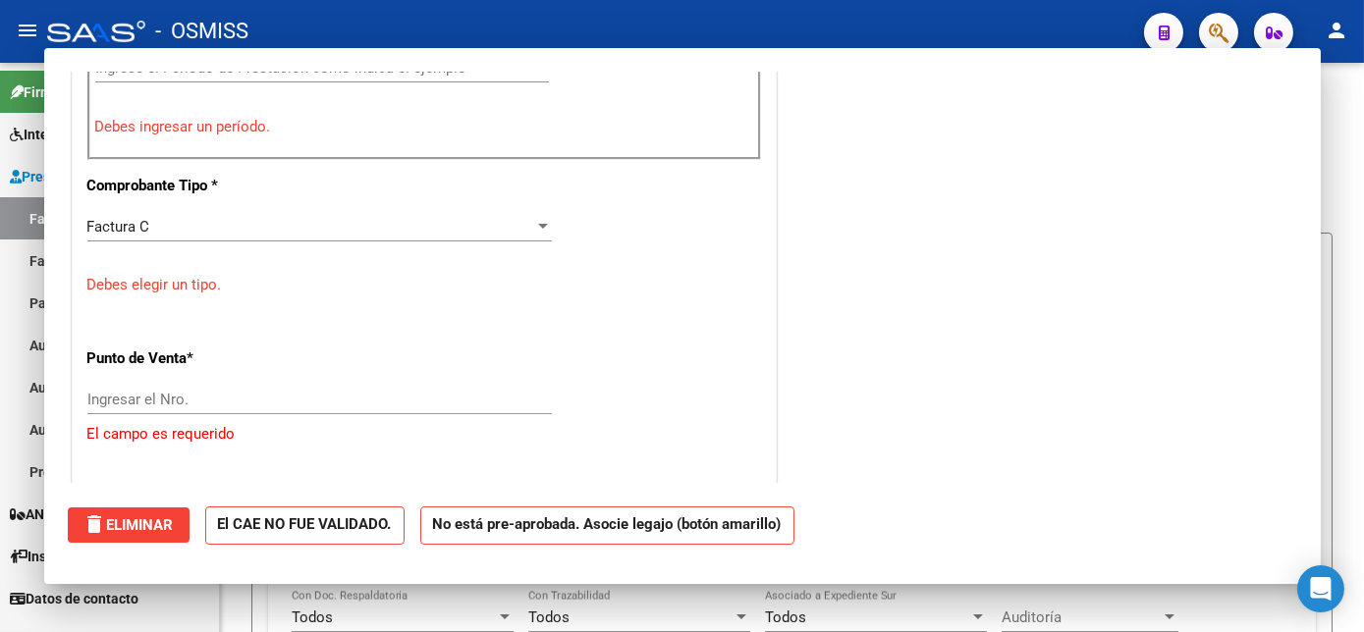
scroll to position [606, 0]
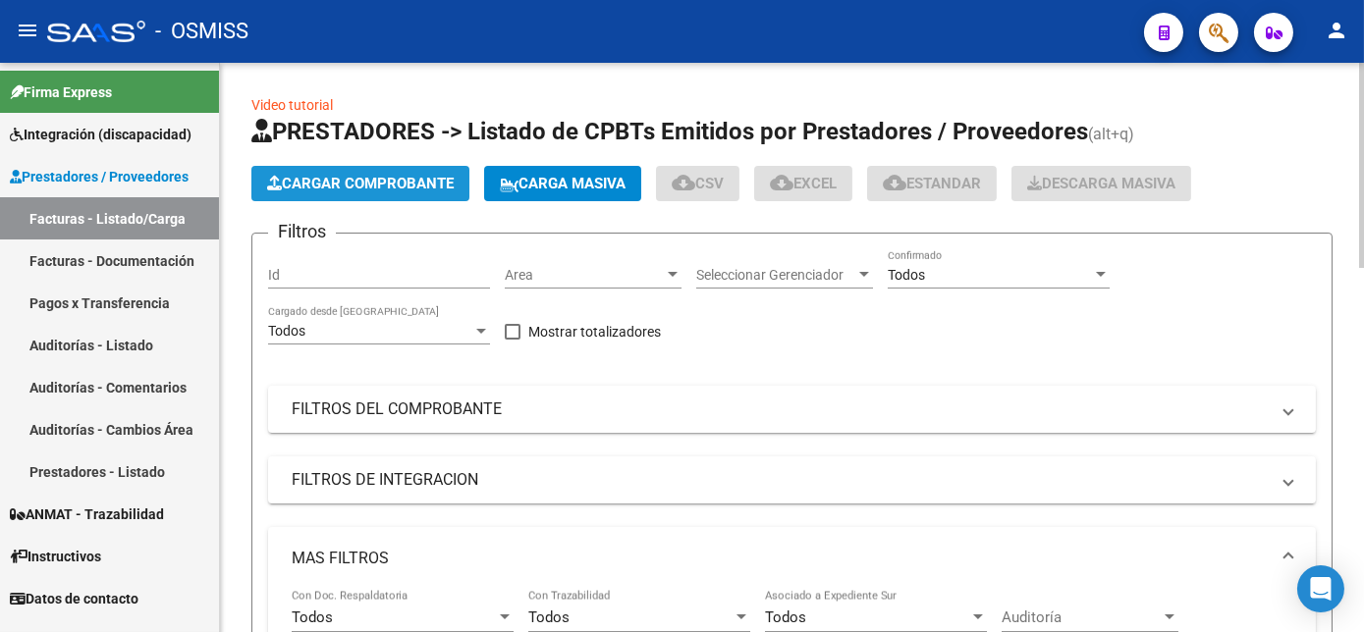
click at [368, 185] on span "Cargar Comprobante" at bounding box center [360, 184] width 187 height 18
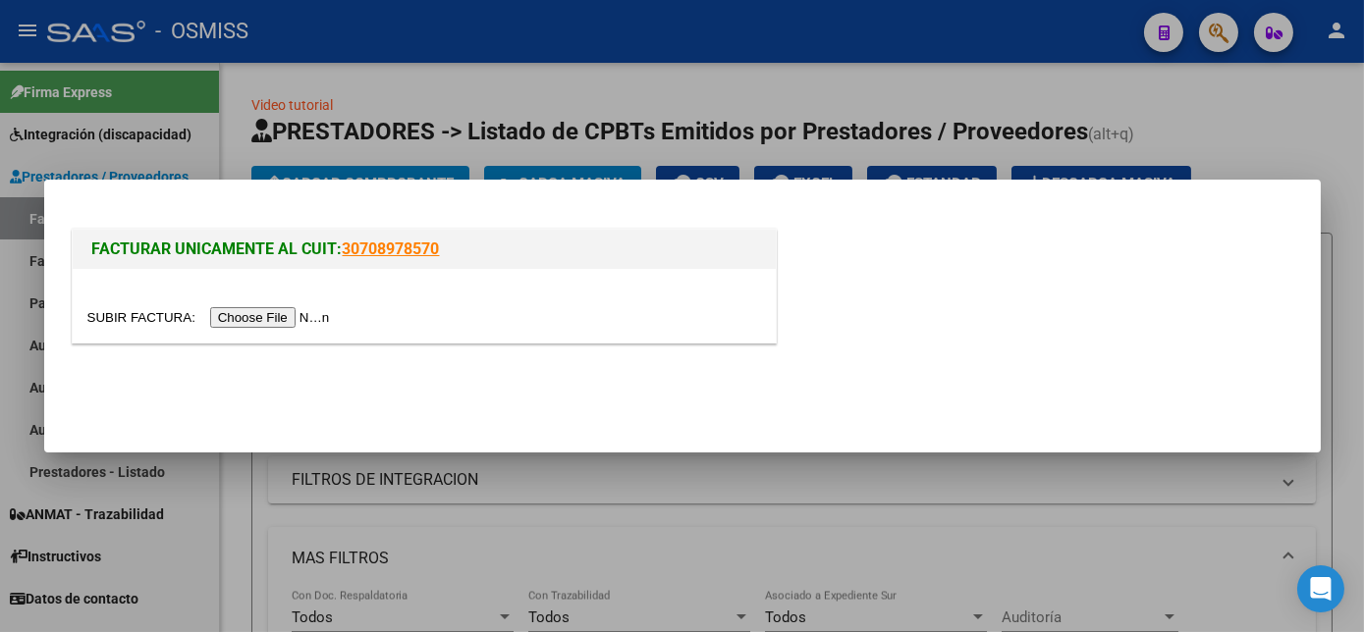
click at [274, 318] on input "file" at bounding box center [211, 317] width 248 height 21
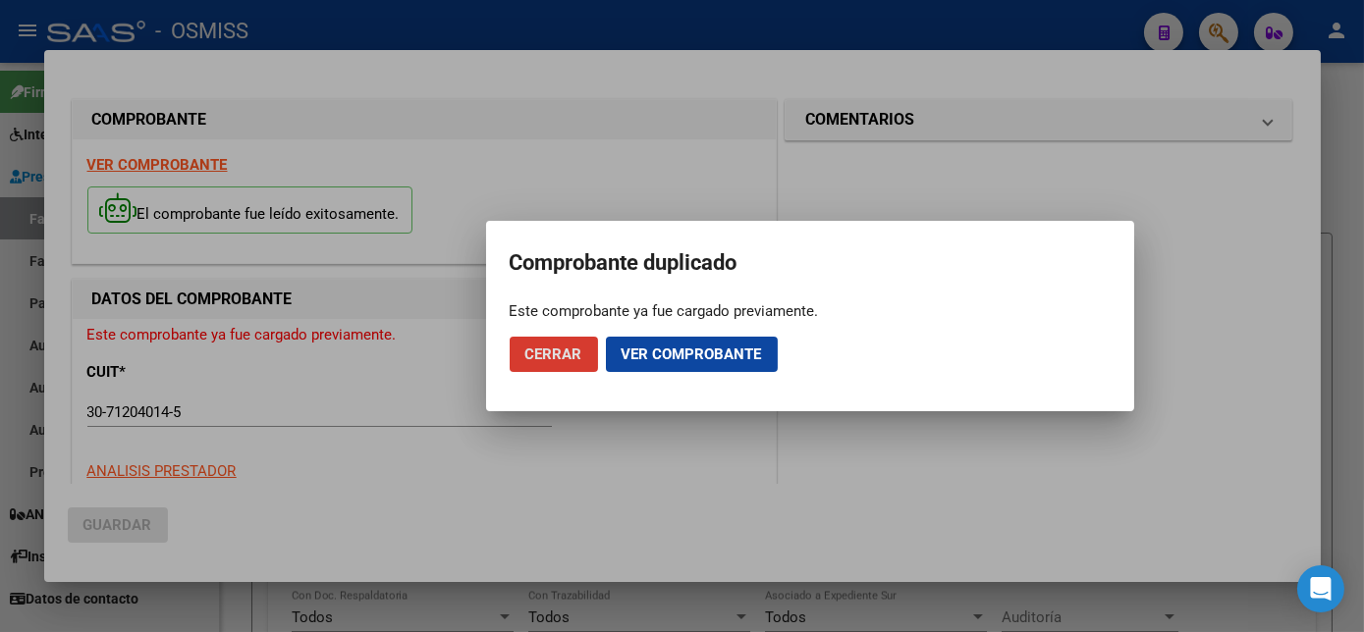
click at [542, 355] on span "Cerrar" at bounding box center [553, 355] width 57 height 18
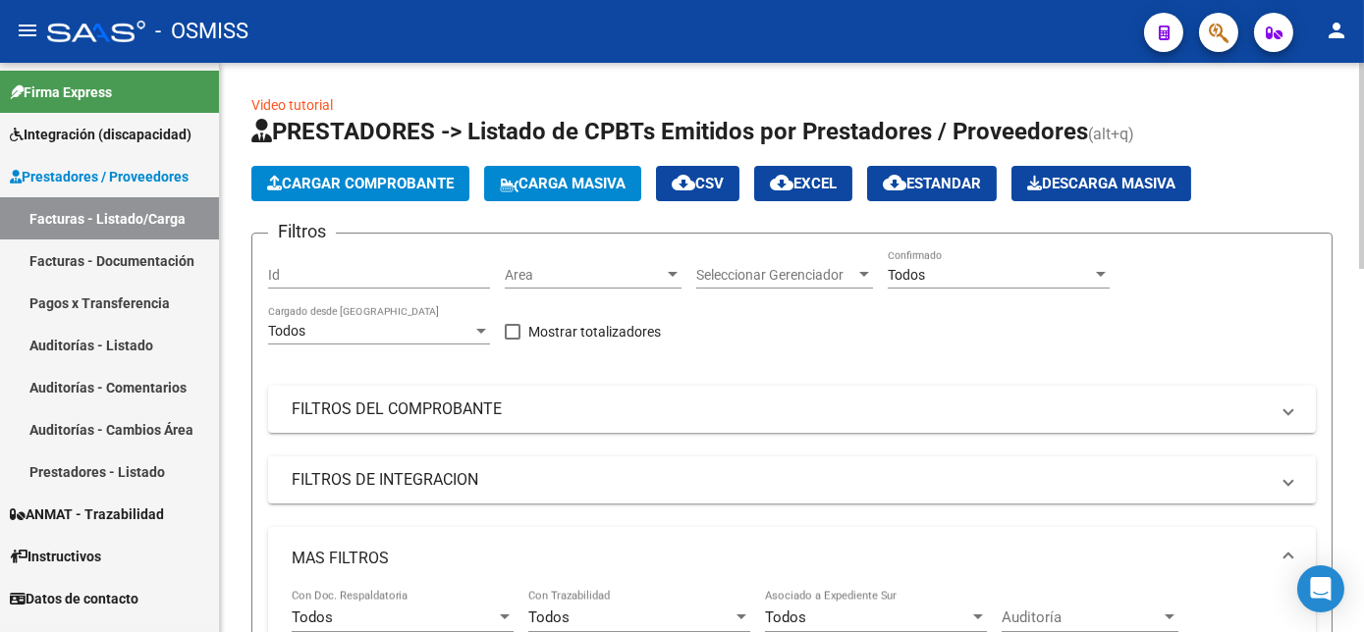
click at [418, 181] on span "Cargar Comprobante" at bounding box center [360, 184] width 187 height 18
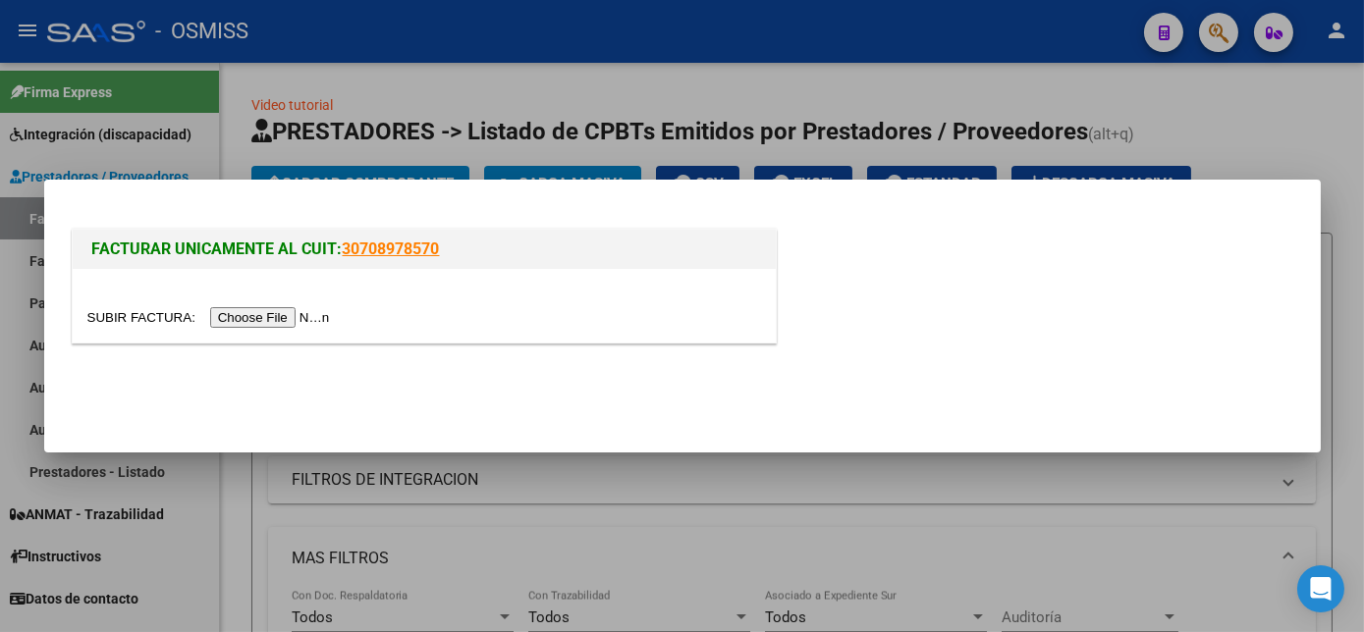
click at [245, 317] on input "file" at bounding box center [211, 317] width 248 height 21
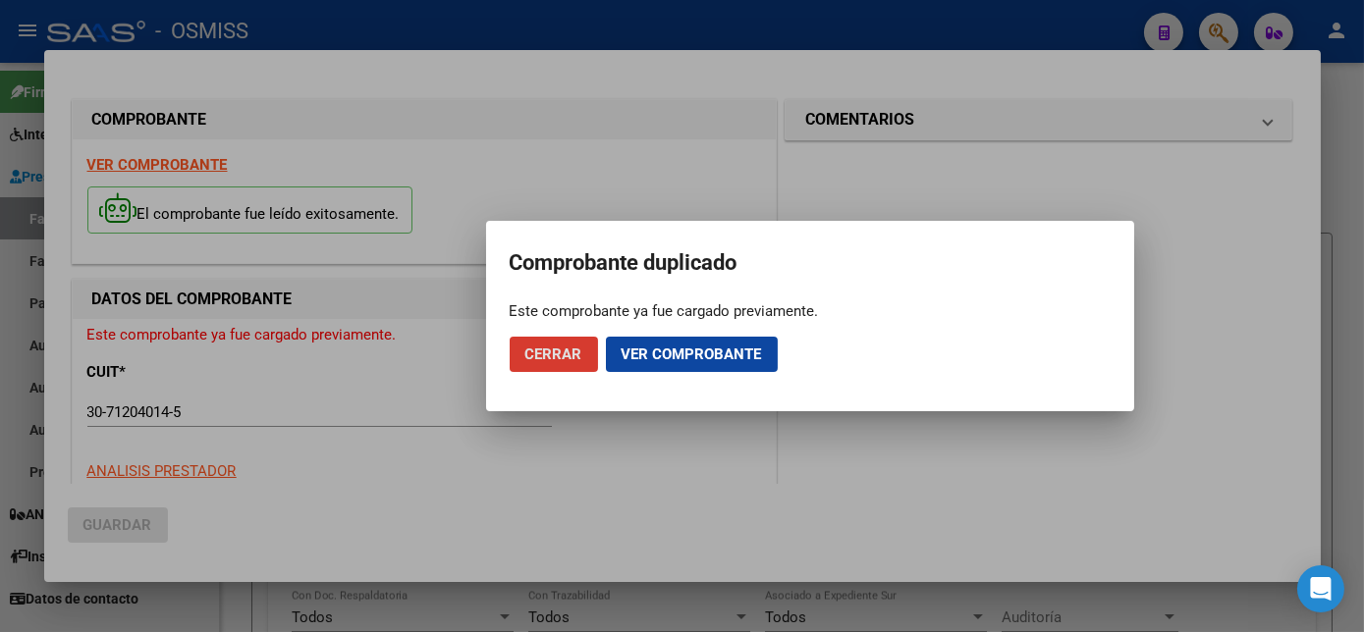
click at [560, 352] on span "Cerrar" at bounding box center [553, 355] width 57 height 18
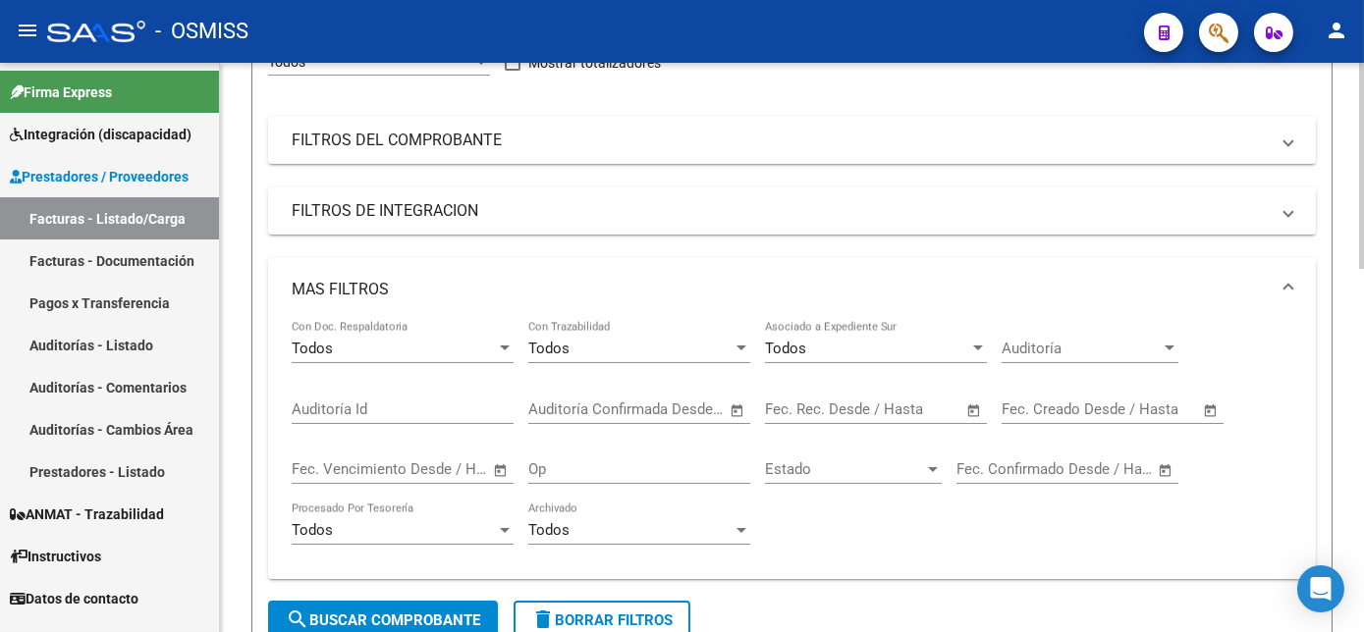
scroll to position [175, 0]
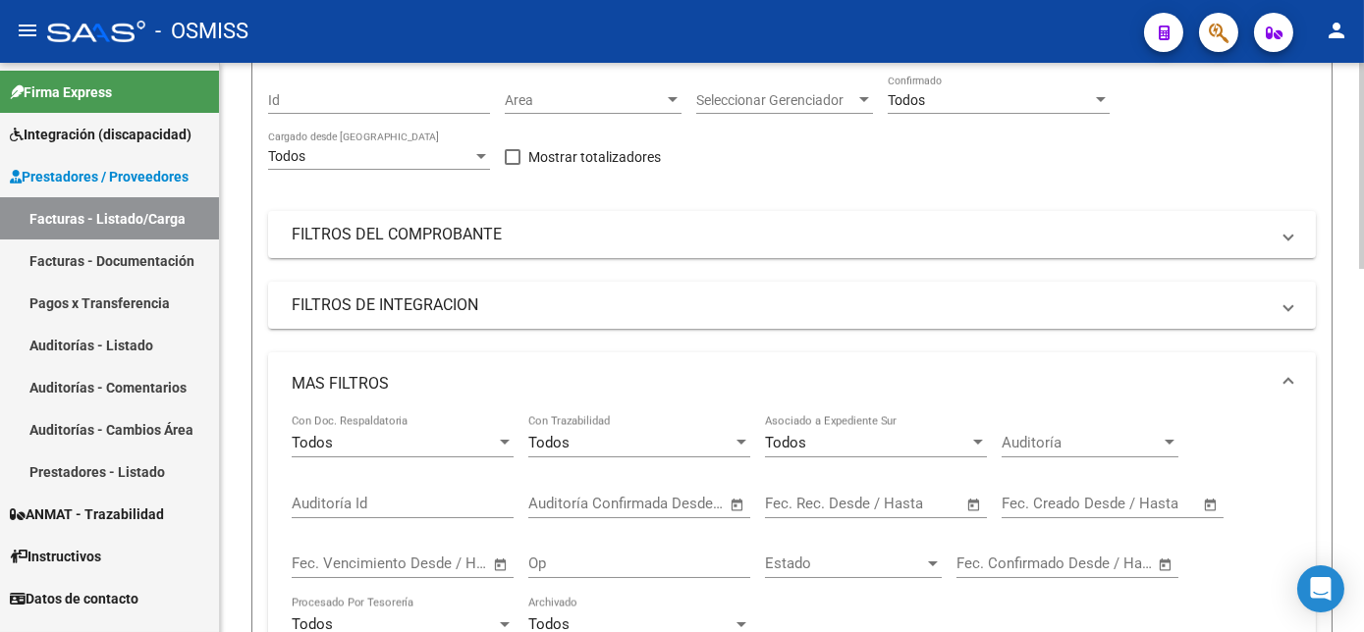
click at [1361, 298] on div at bounding box center [1361, 230] width 5 height 206
click at [1001, 228] on mat-panel-title "FILTROS DEL COMPROBANTE" at bounding box center [780, 235] width 977 height 22
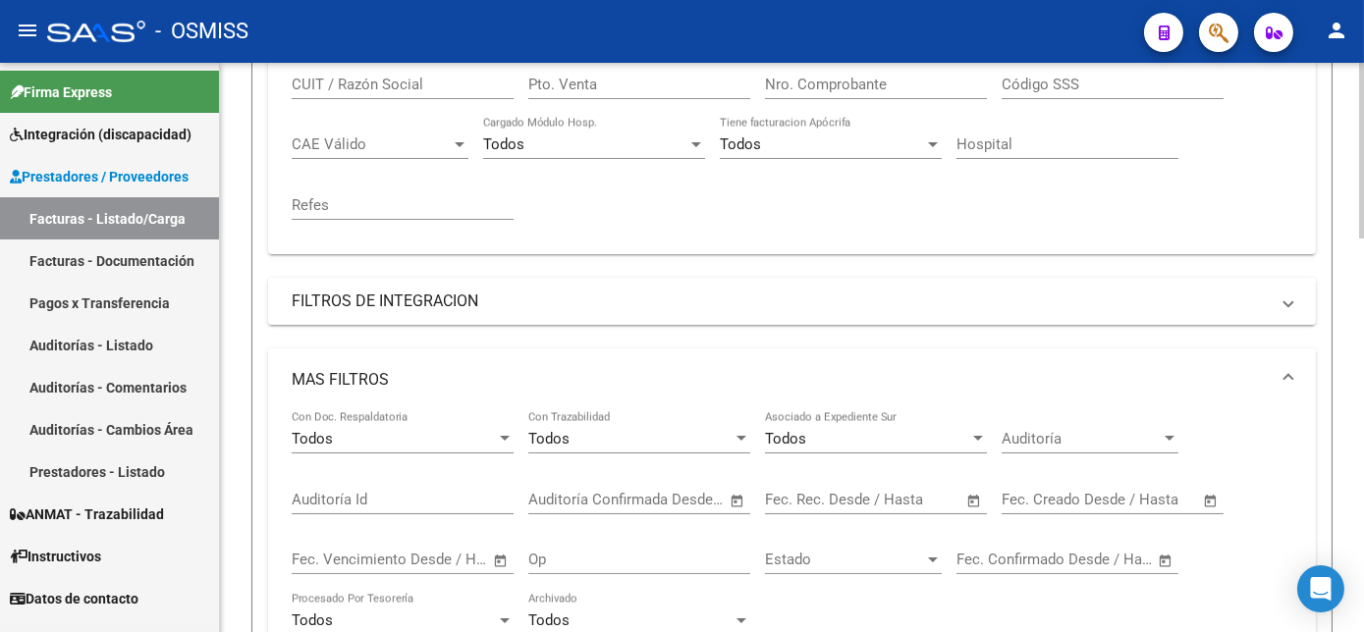
scroll to position [469, 0]
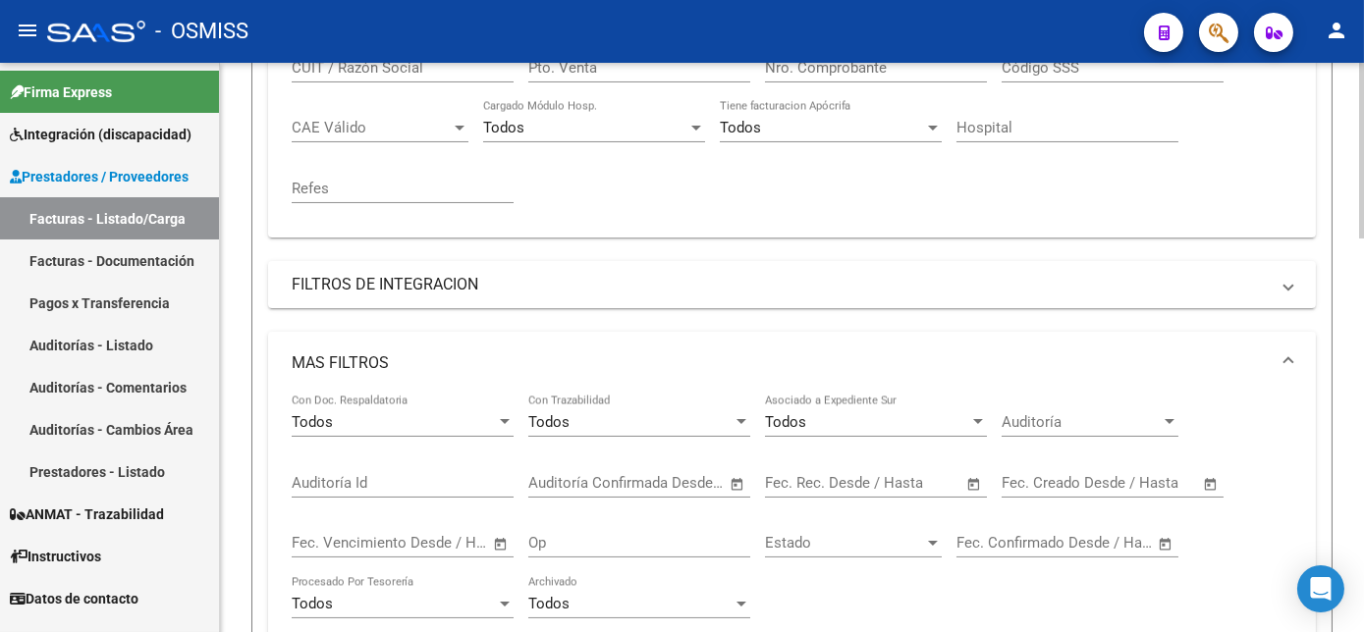
click at [1359, 360] on div at bounding box center [1361, 297] width 5 height 176
click at [788, 288] on mat-panel-title "FILTROS DE INTEGRACION" at bounding box center [780, 285] width 977 height 22
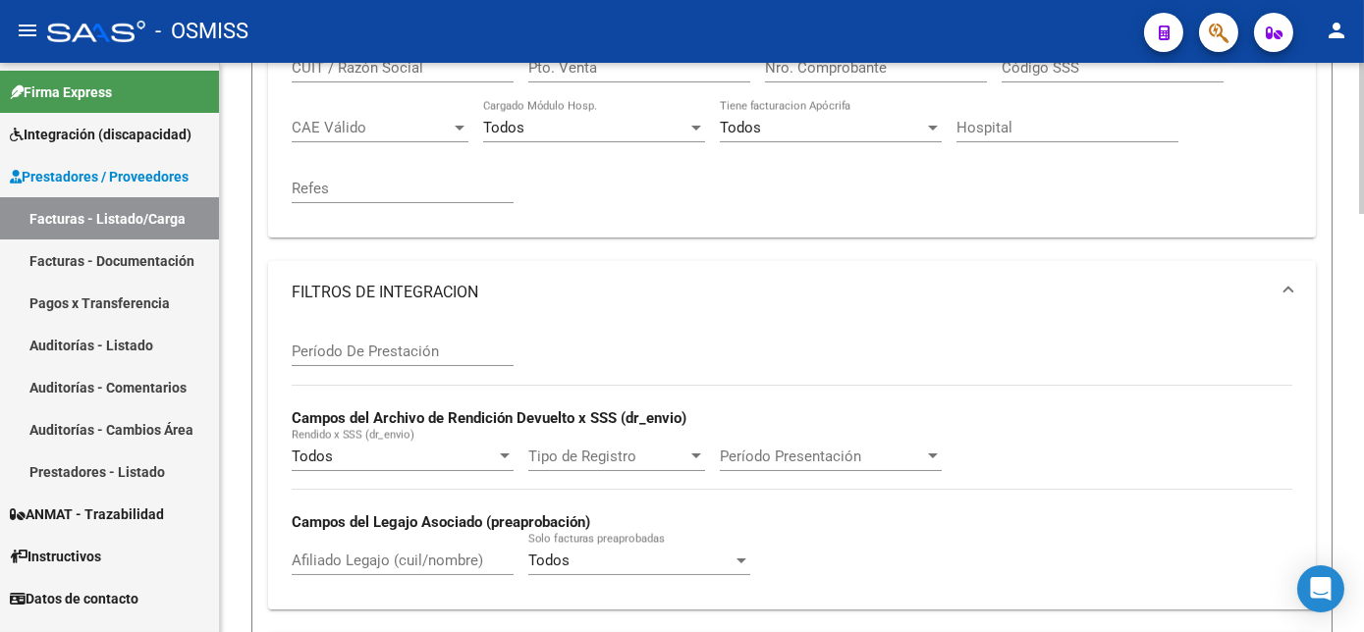
click at [394, 566] on input "Afiliado Legajo (cuil/nombre)" at bounding box center [403, 561] width 222 height 18
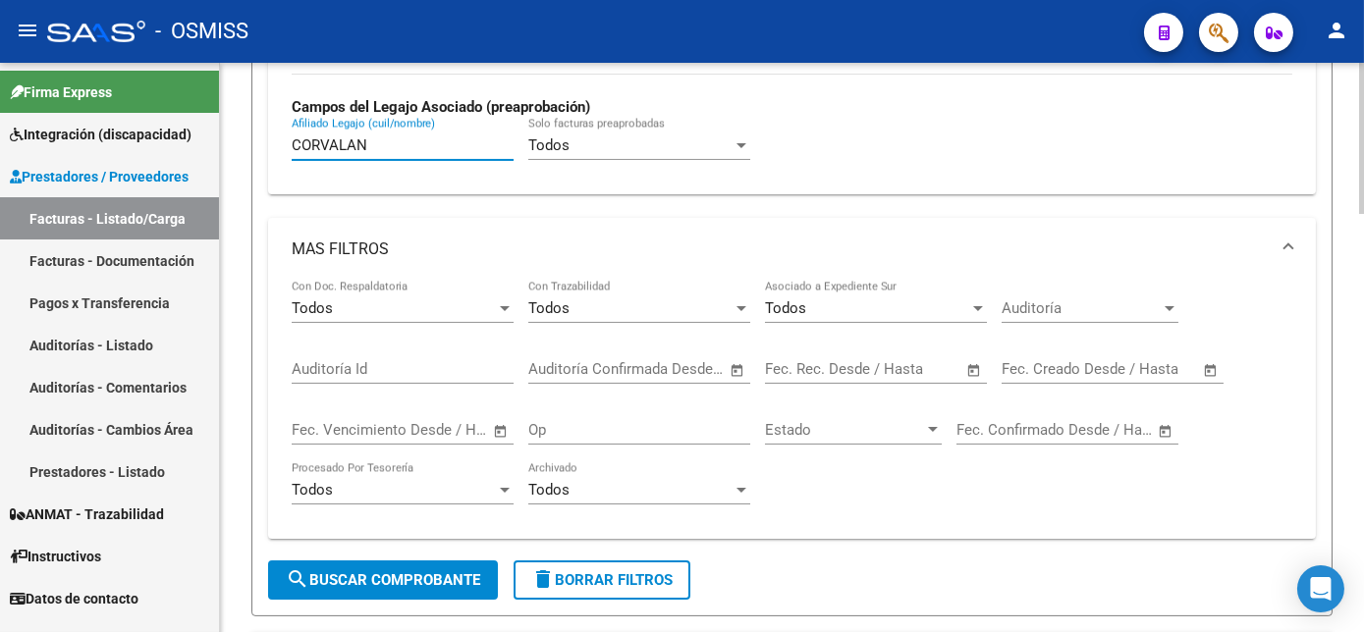
scroll to position [939, 0]
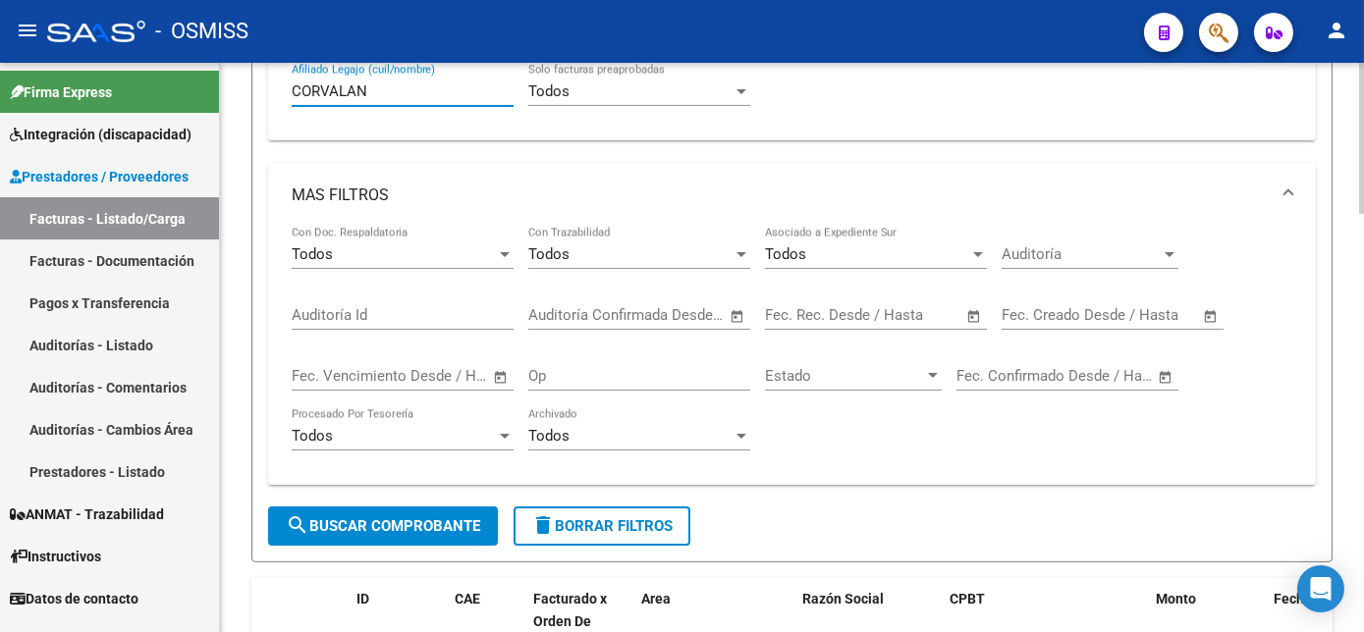
click at [1359, 440] on div at bounding box center [1361, 389] width 5 height 151
type input "CORVALAN"
click at [403, 512] on button "search Buscar Comprobante" at bounding box center [383, 526] width 230 height 39
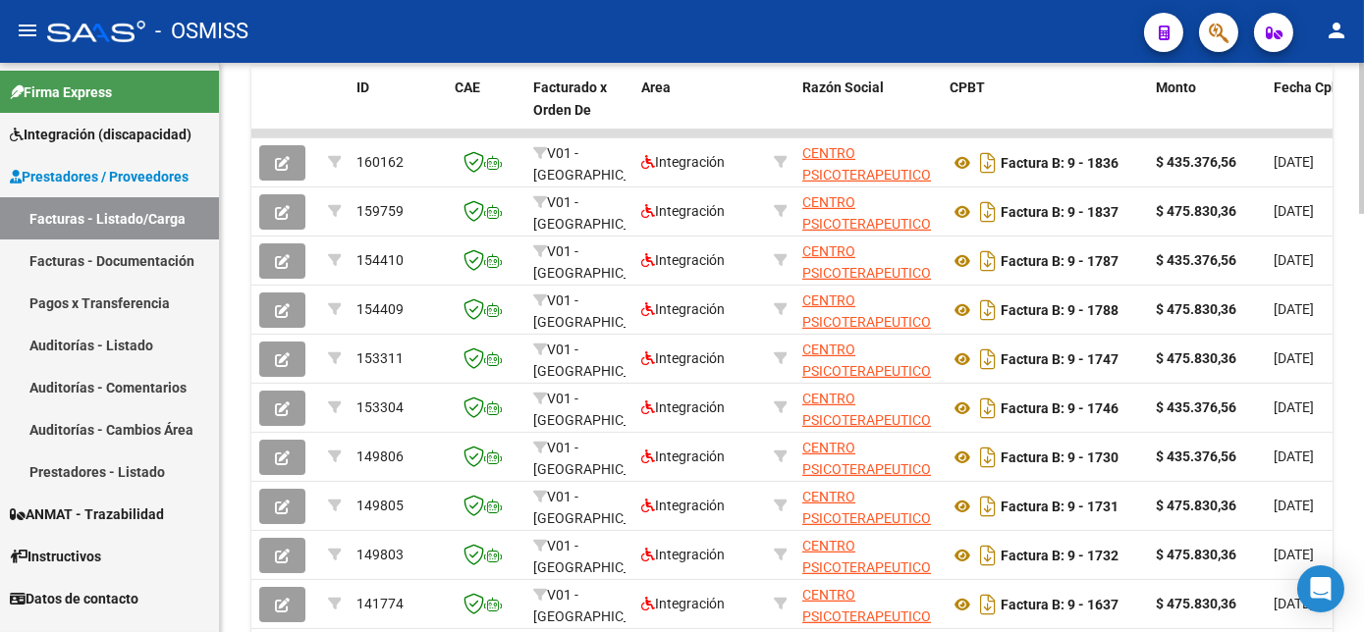
scroll to position [1453, 0]
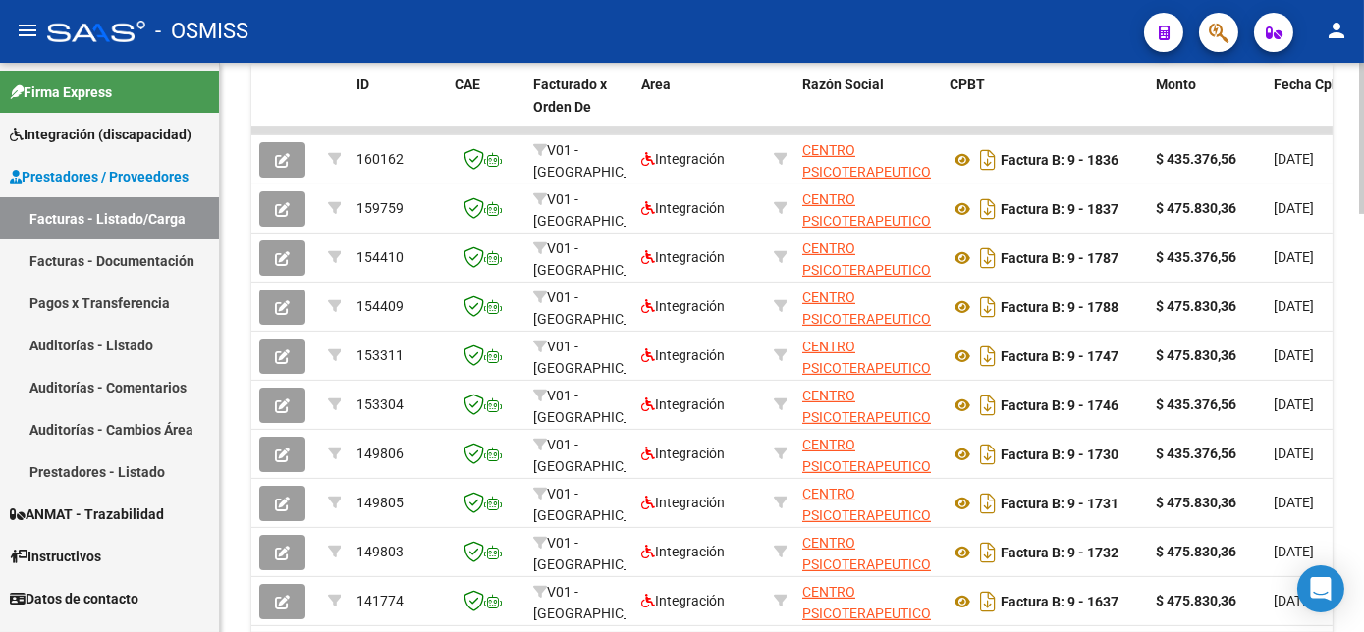
click at [1364, 495] on html "menu - OSMISS person Firma Express Integración (discapacidad) Legajos Prestador…" at bounding box center [682, 316] width 1364 height 632
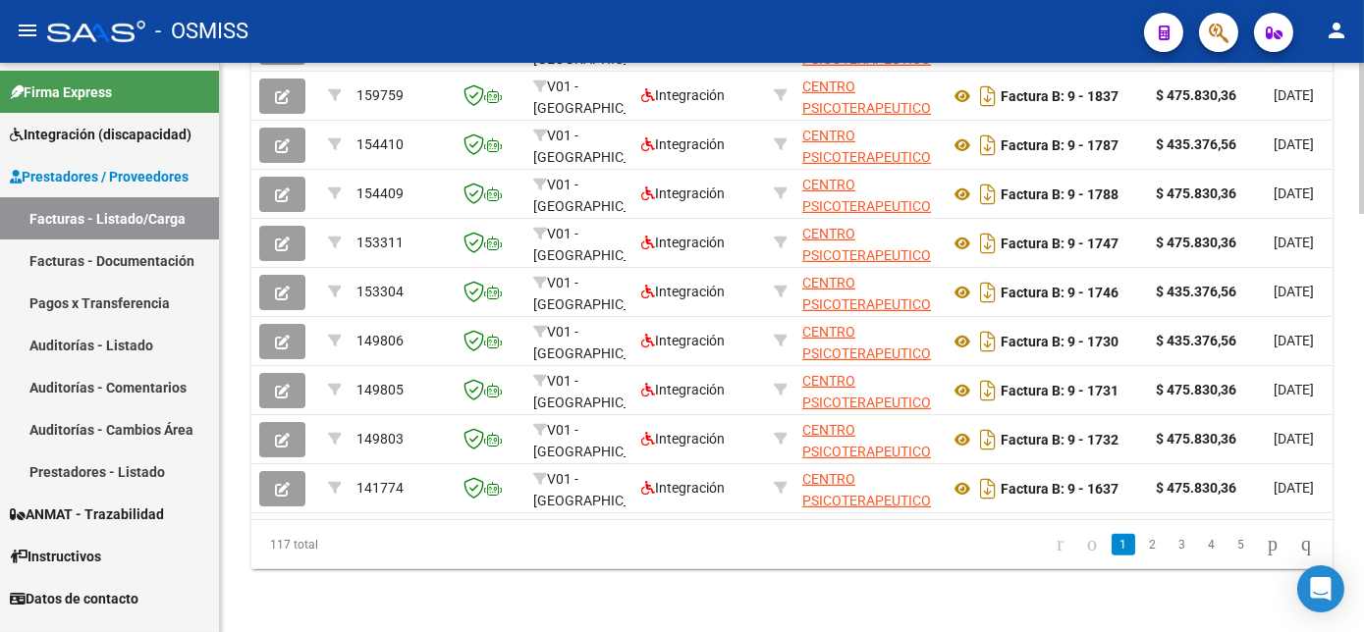
click at [1361, 533] on div at bounding box center [1361, 556] width 5 height 151
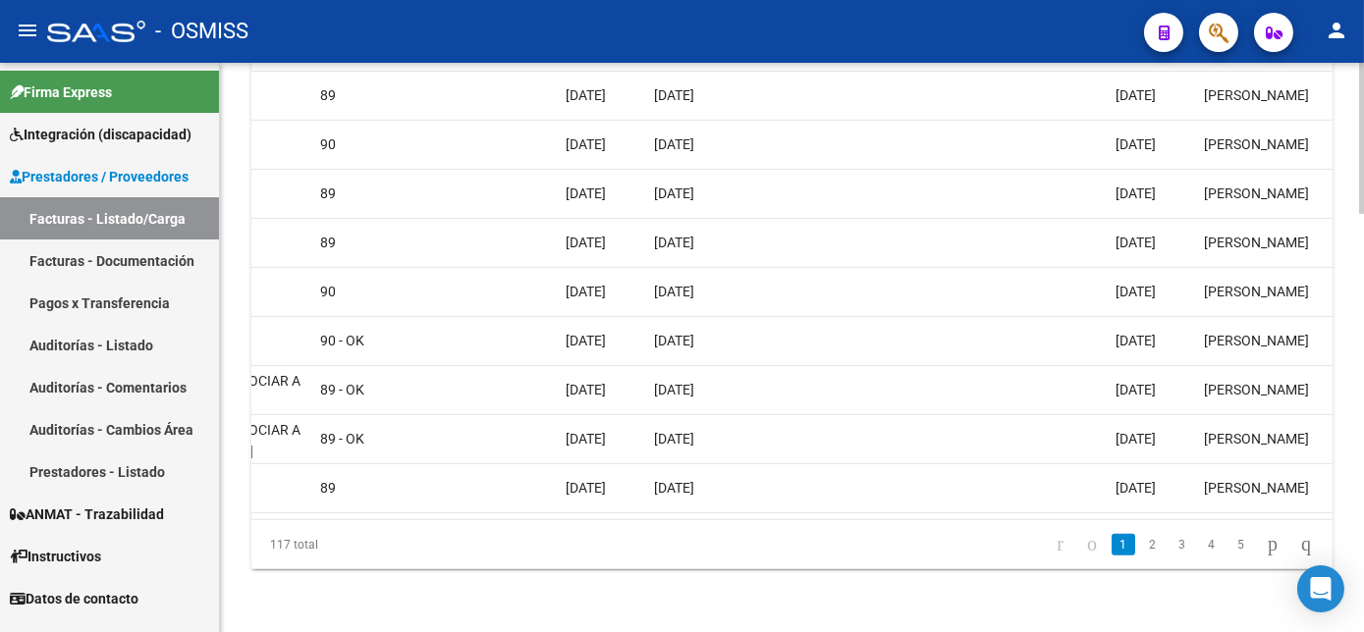
scroll to position [0, 3401]
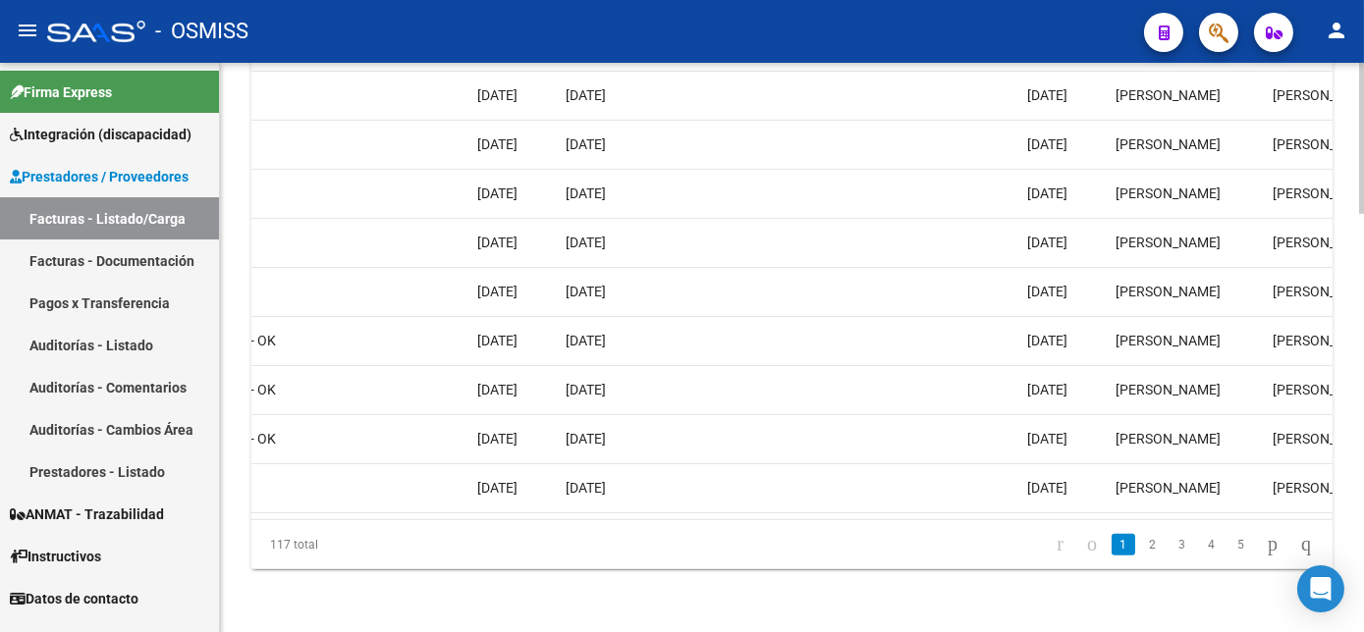
drag, startPoint x: 1358, startPoint y: 495, endPoint x: 1353, endPoint y: 390, distance: 105.2
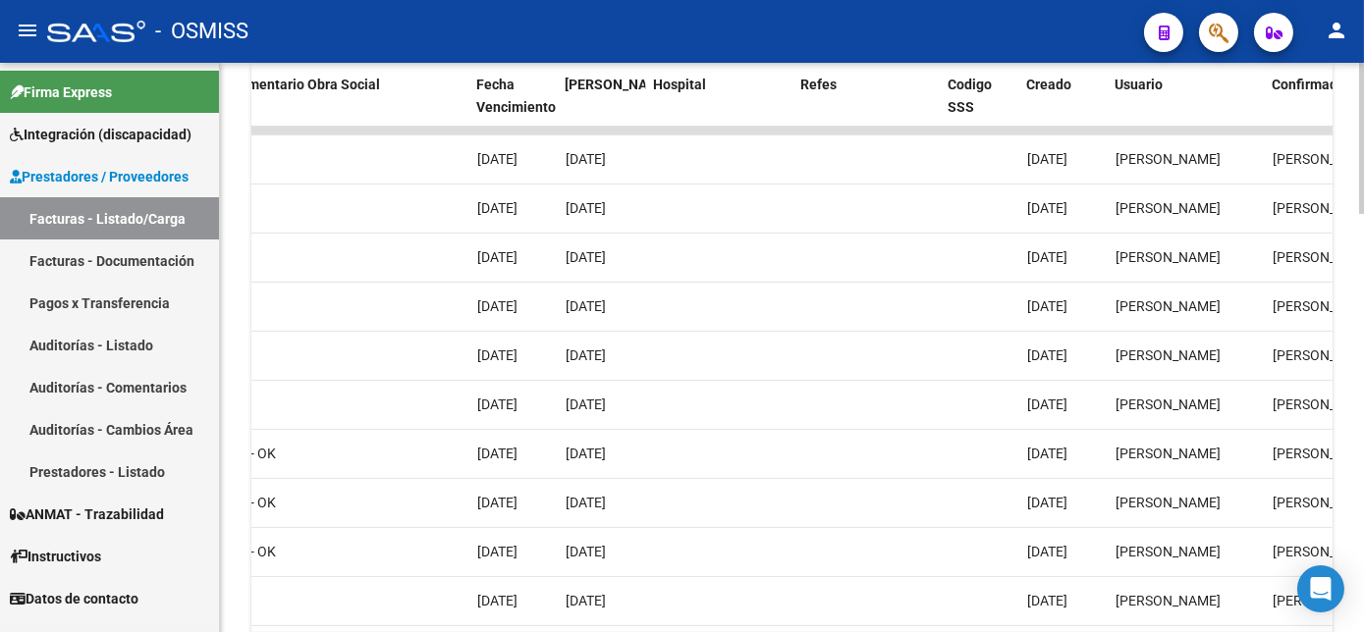
scroll to position [1463, 0]
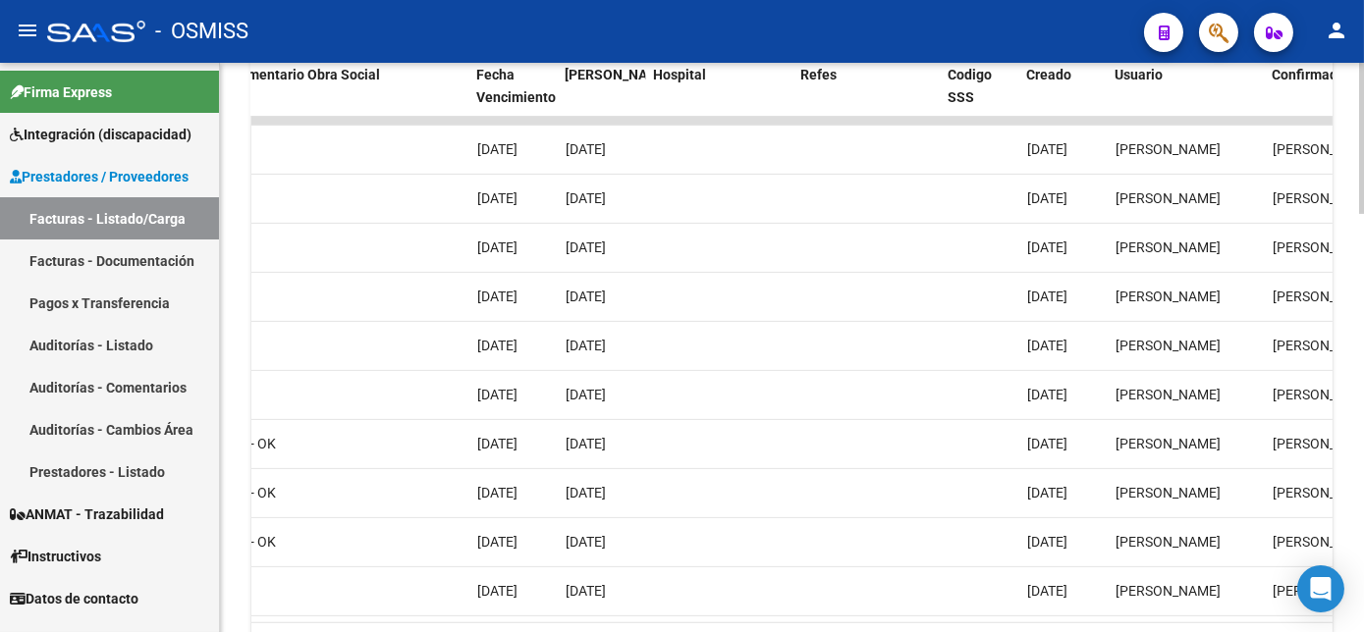
click at [1364, 461] on html "menu - OSMISS person Firma Express Integración (discapacidad) Legajos Prestador…" at bounding box center [682, 316] width 1364 height 632
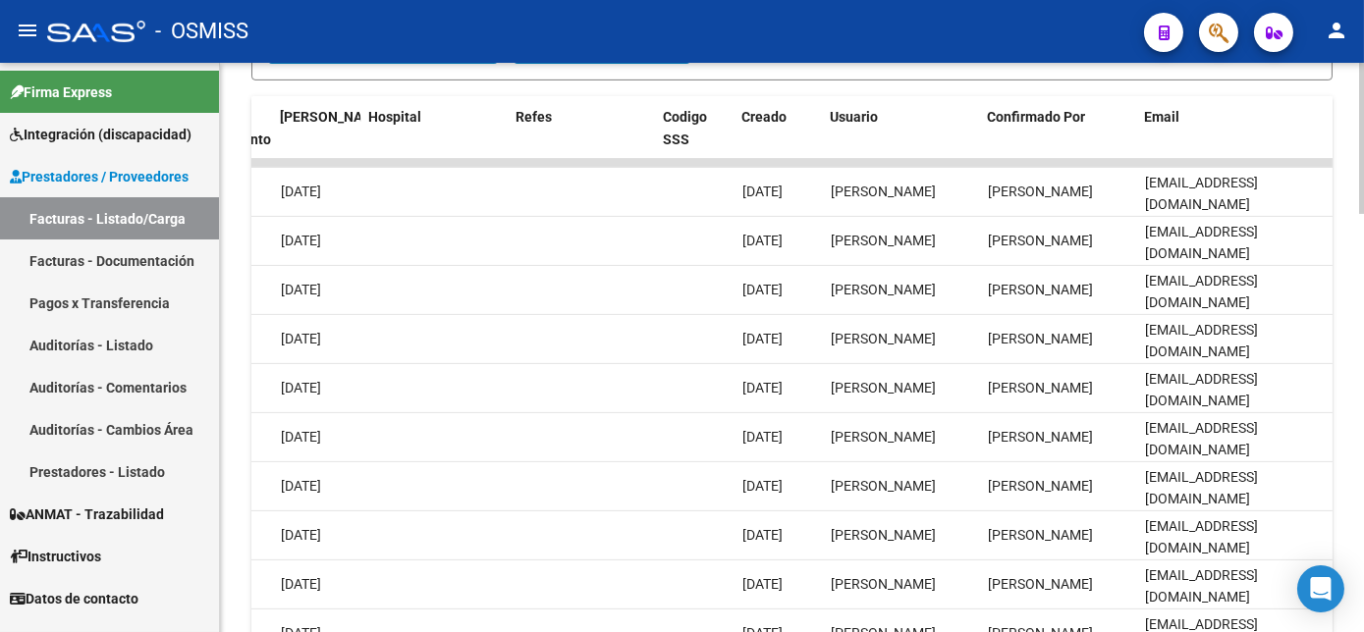
scroll to position [1447, 0]
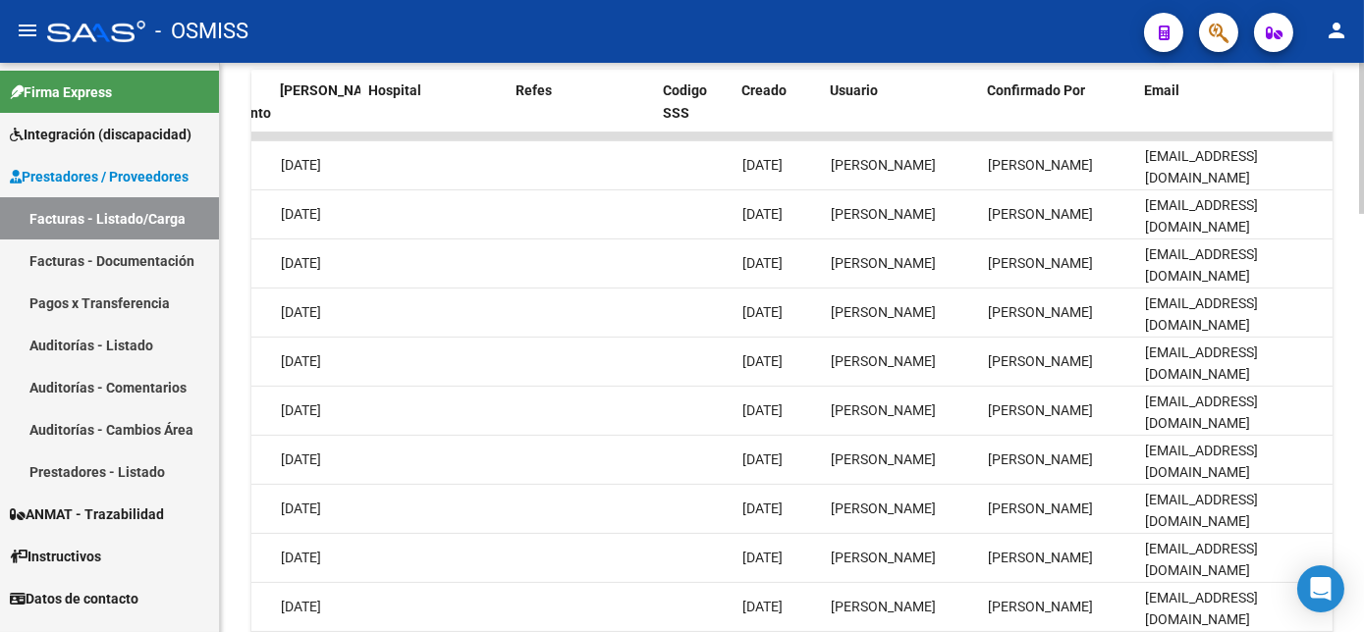
click at [1364, 489] on html "menu - OSMISS person Firma Express Integración (discapacidad) Legajos Prestador…" at bounding box center [682, 316] width 1364 height 632
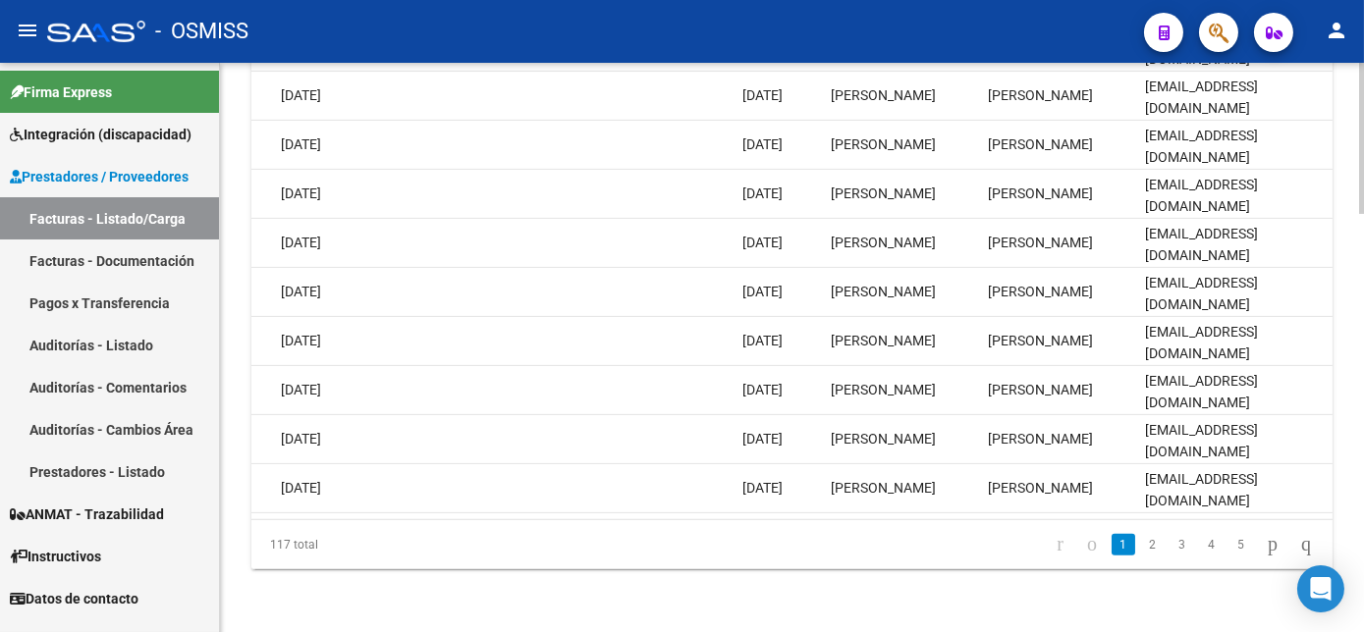
click at [1363, 541] on div at bounding box center [1361, 556] width 5 height 151
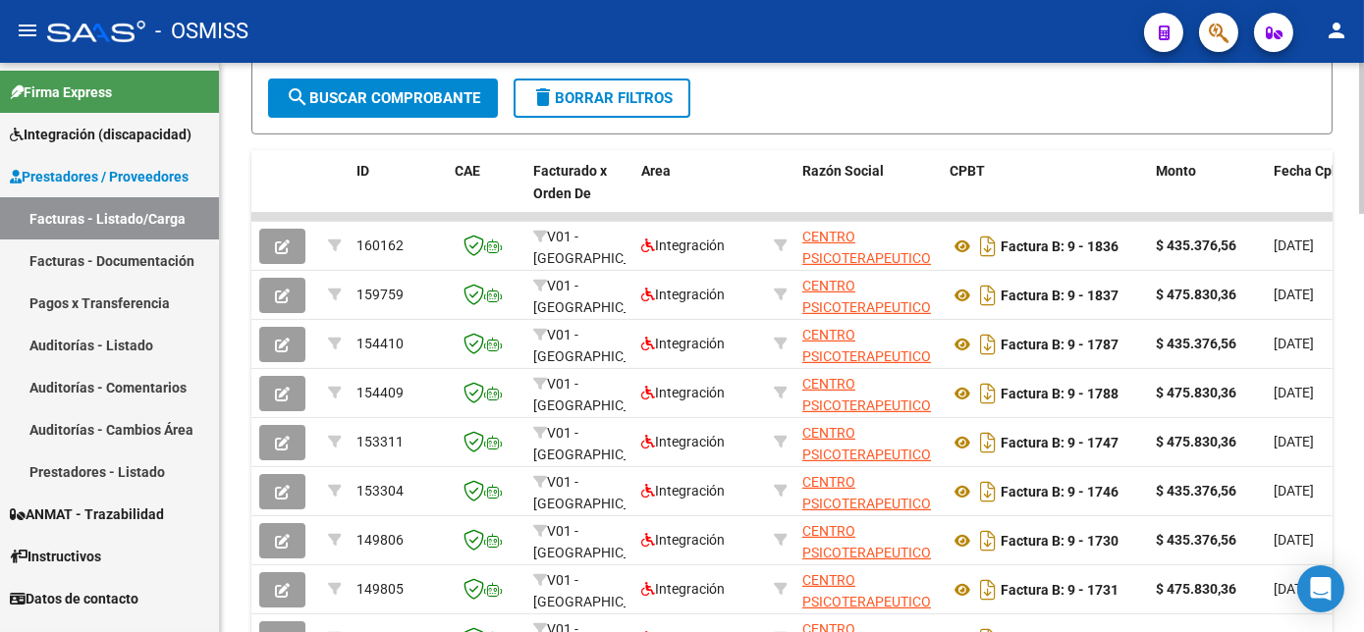
scroll to position [1372, 0]
